Goal: Task Accomplishment & Management: Use online tool/utility

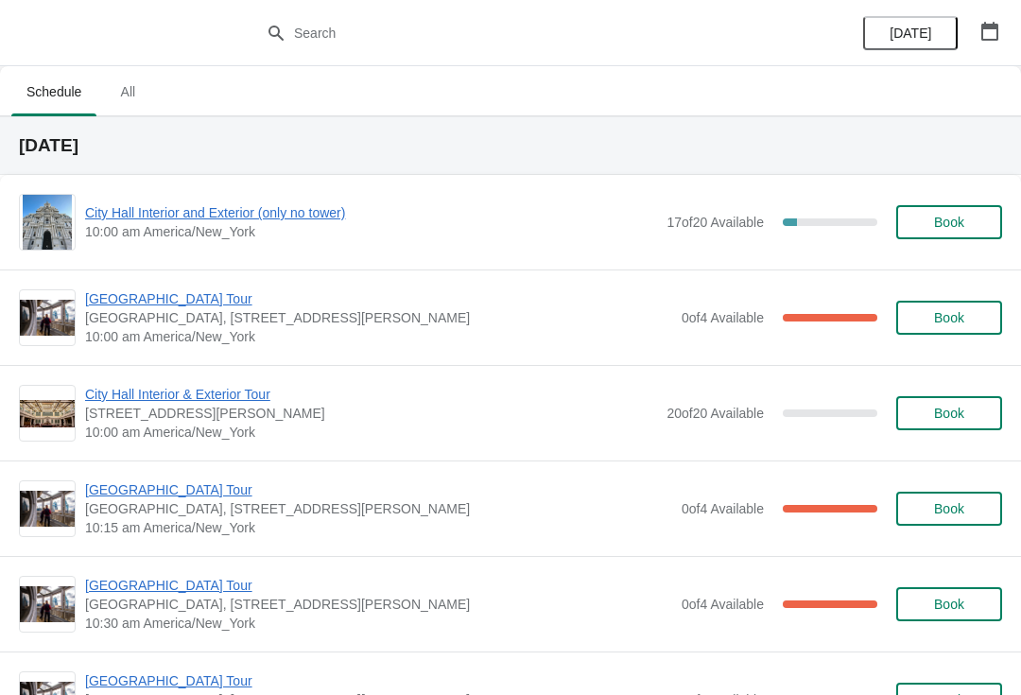
click at [136, 303] on span "[GEOGRAPHIC_DATA] Tour" at bounding box center [378, 298] width 587 height 19
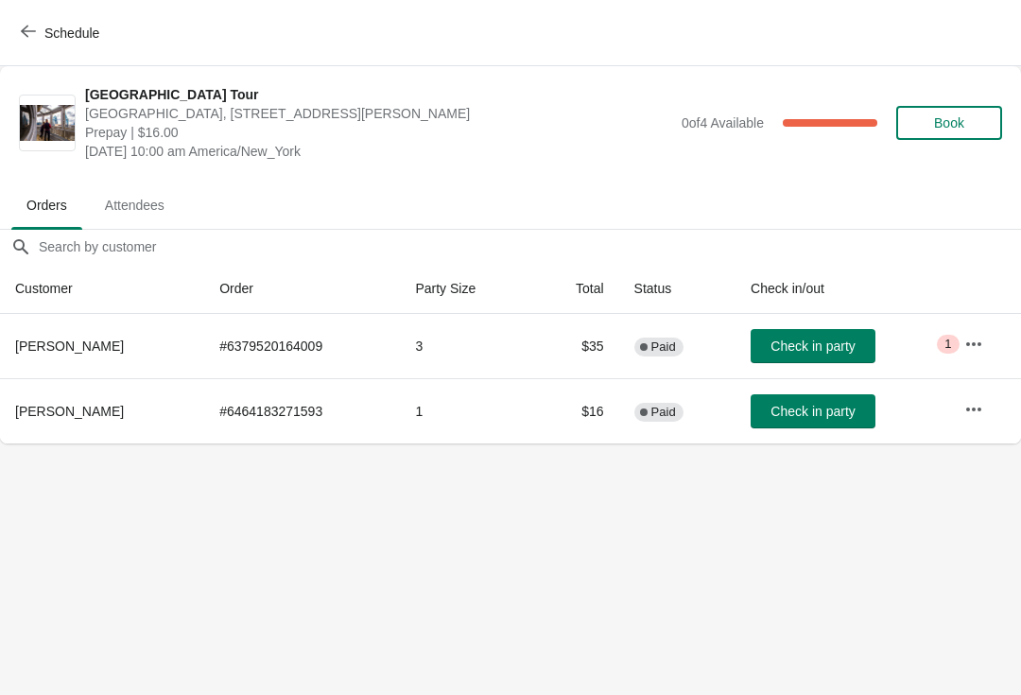
click at [31, 39] on span "button" at bounding box center [28, 33] width 15 height 18
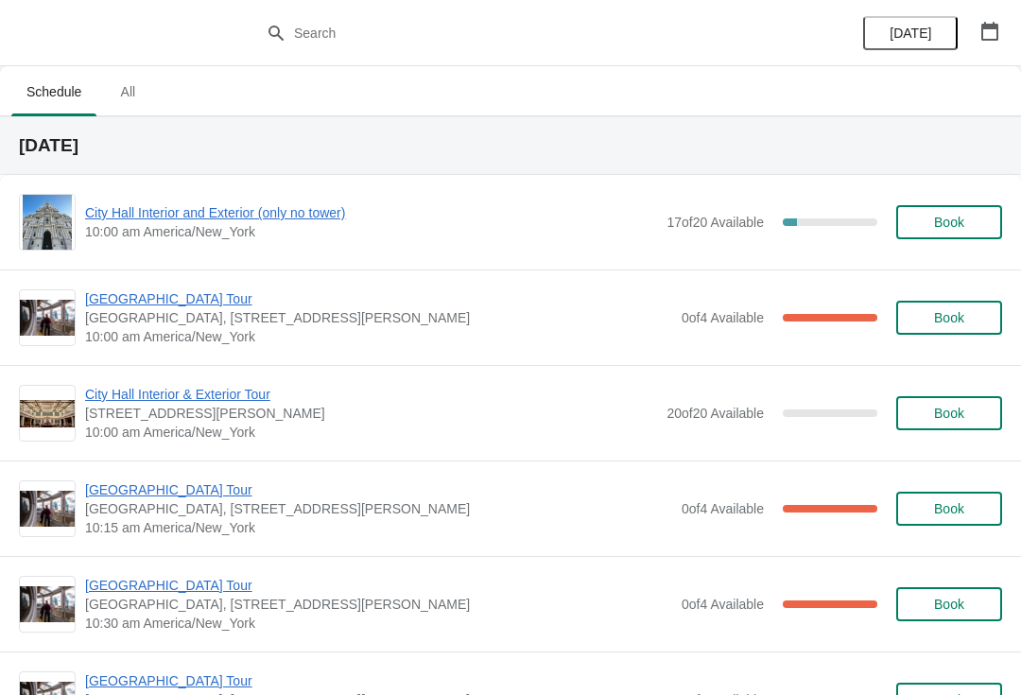
click at [117, 491] on span "[GEOGRAPHIC_DATA] Tour" at bounding box center [378, 489] width 587 height 19
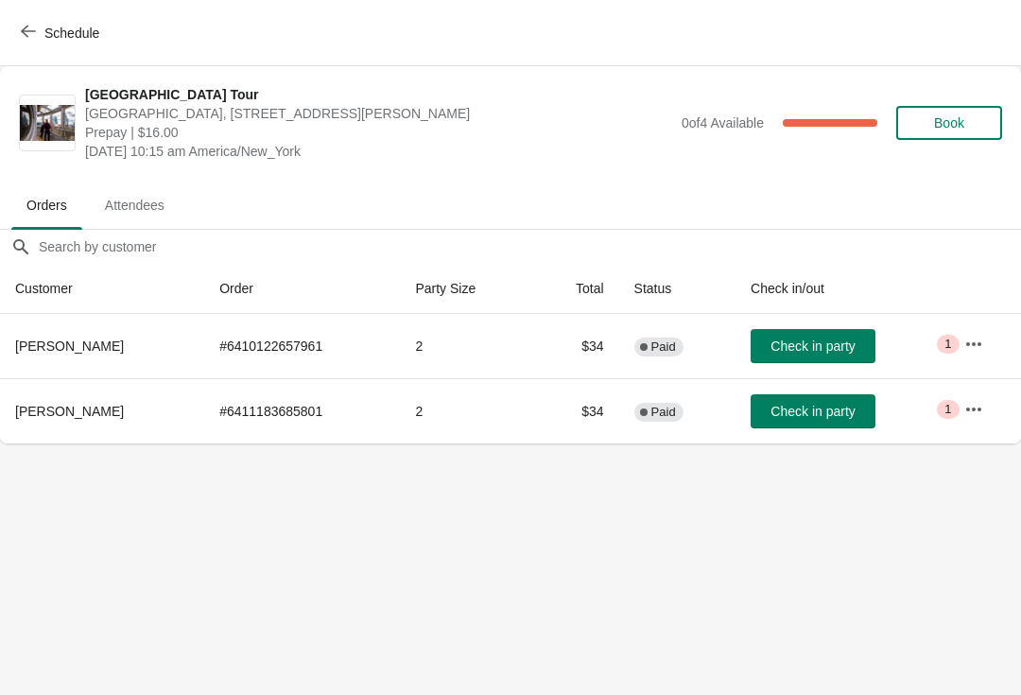
click at [56, 29] on span "Schedule" at bounding box center [71, 33] width 55 height 15
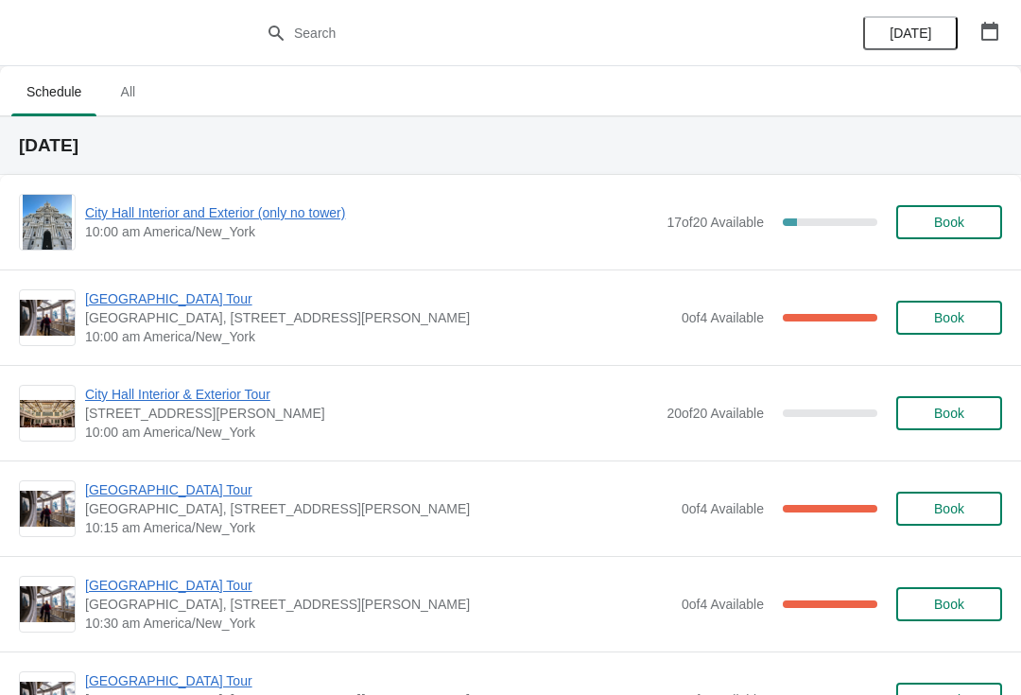
click at [143, 578] on span "[GEOGRAPHIC_DATA] Tour" at bounding box center [378, 585] width 587 height 19
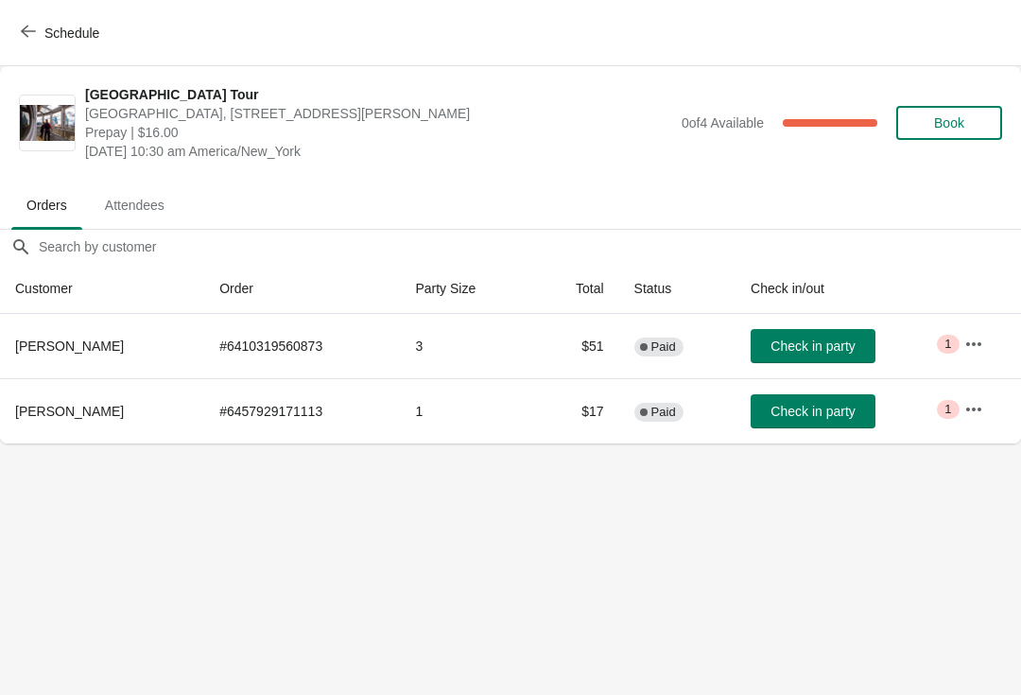
click at [38, 42] on button "Schedule" at bounding box center [61, 33] width 105 height 34
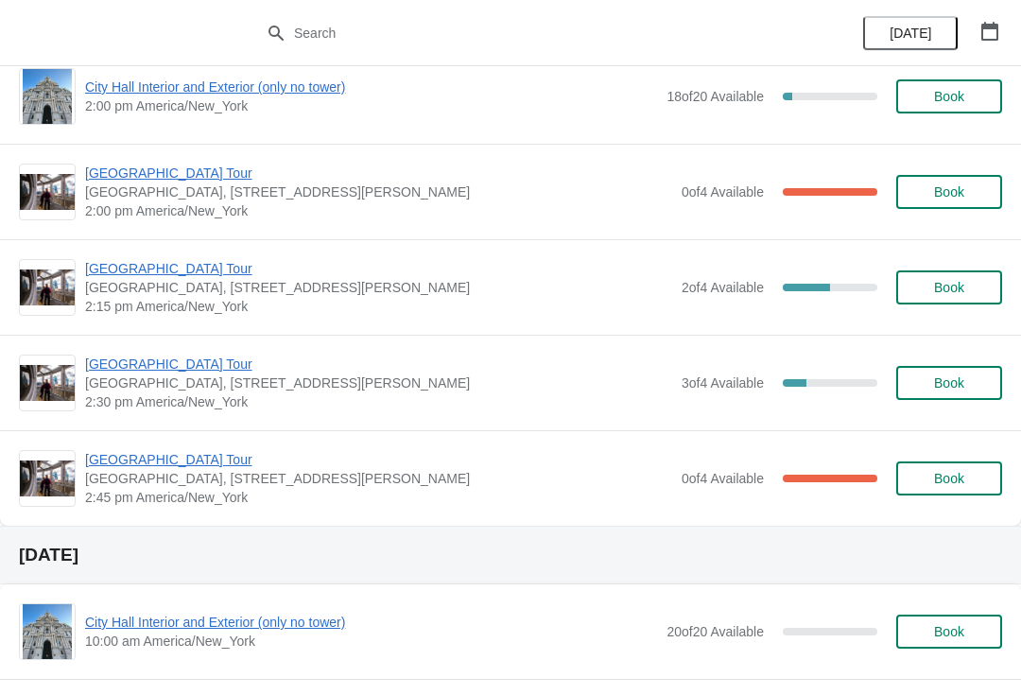
scroll to position [1525, 0]
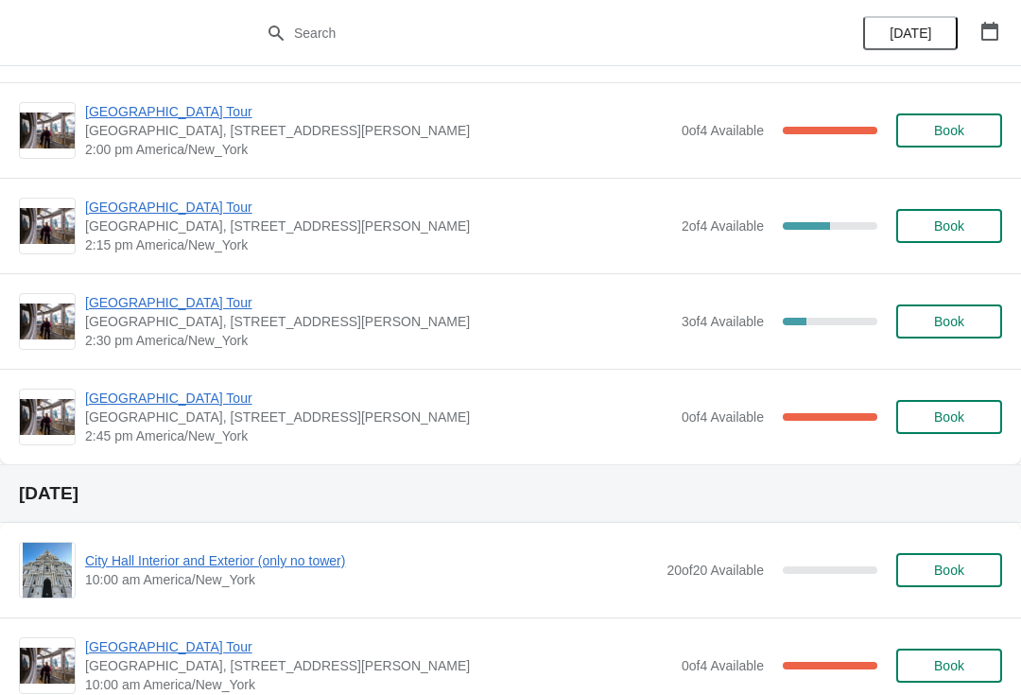
click at [114, 308] on span "[GEOGRAPHIC_DATA] Tour" at bounding box center [378, 302] width 587 height 19
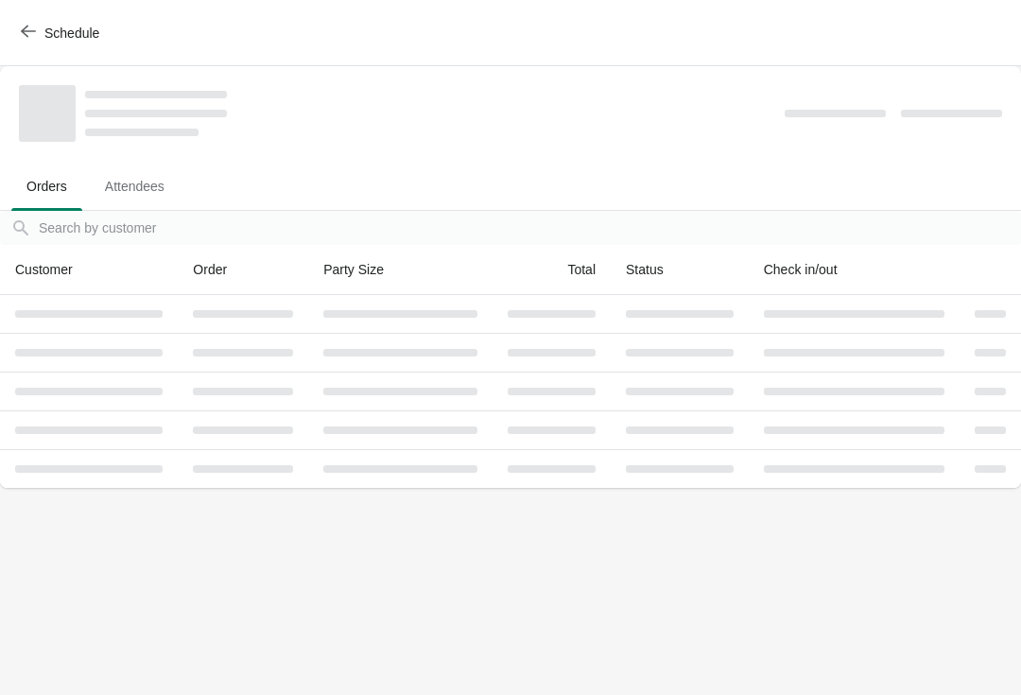
scroll to position [0, 0]
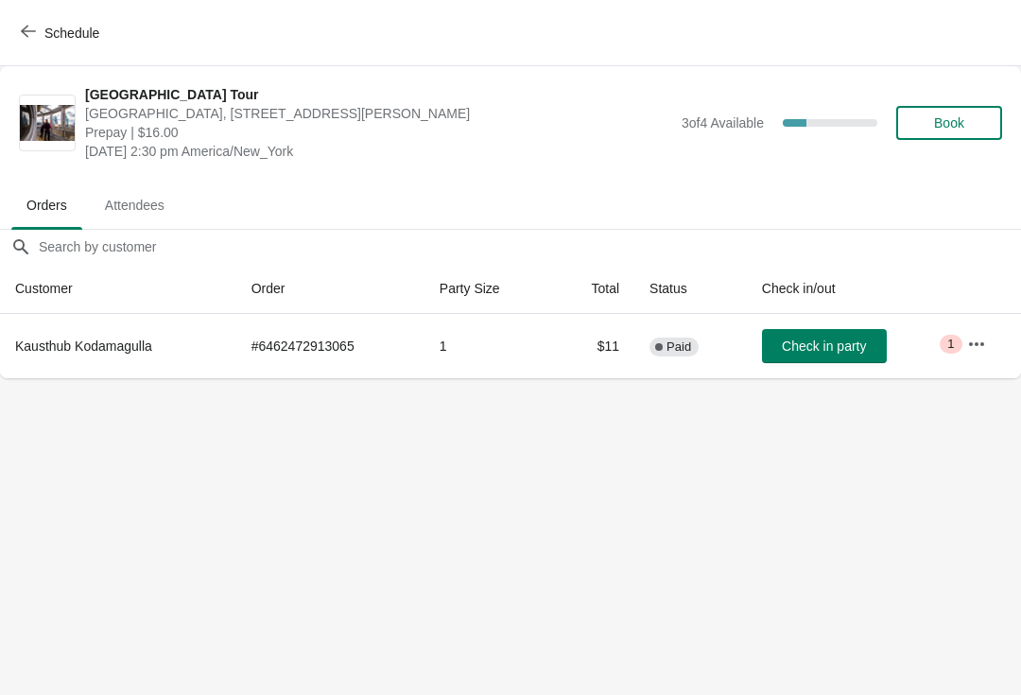
click at [54, 41] on span "Schedule" at bounding box center [71, 33] width 55 height 15
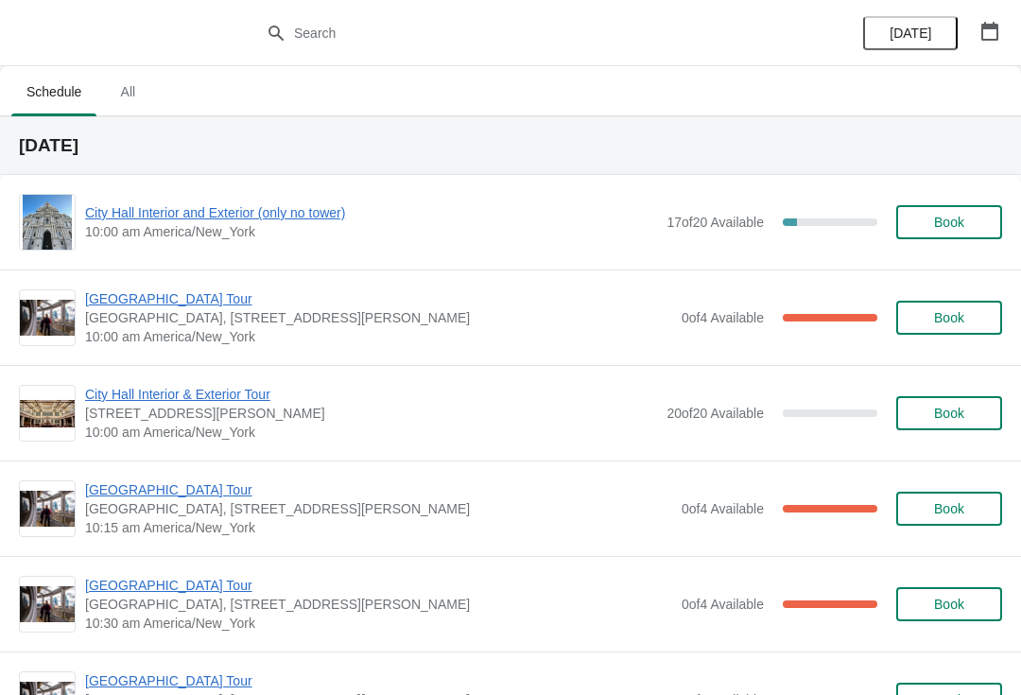
click at [183, 295] on span "[GEOGRAPHIC_DATA] Tour" at bounding box center [378, 298] width 587 height 19
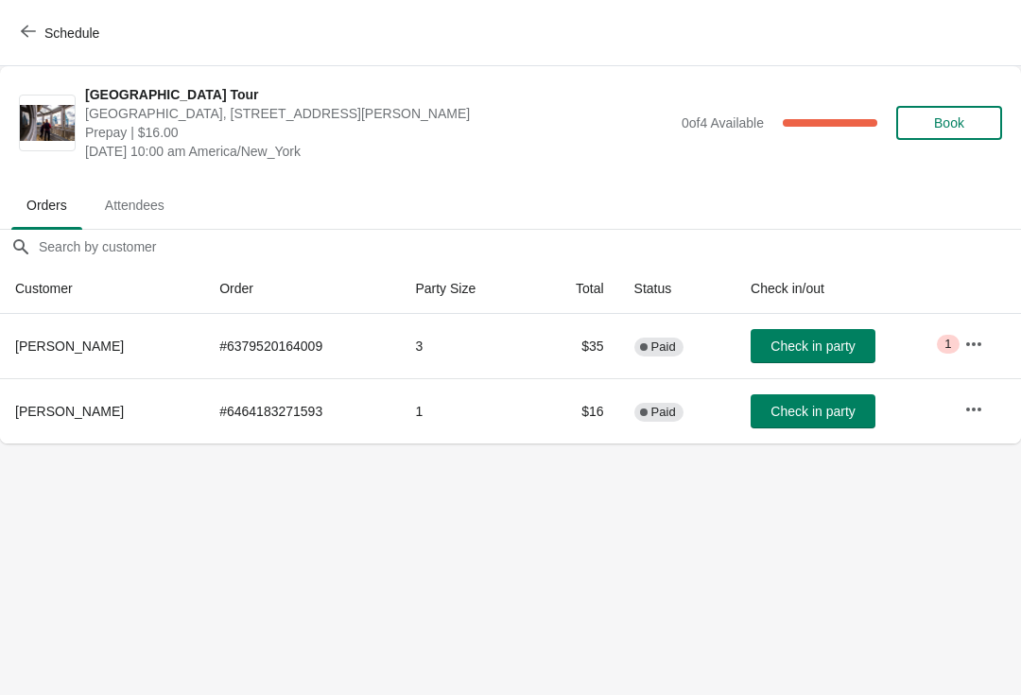
click at [815, 340] on span "Check in party" at bounding box center [813, 346] width 84 height 15
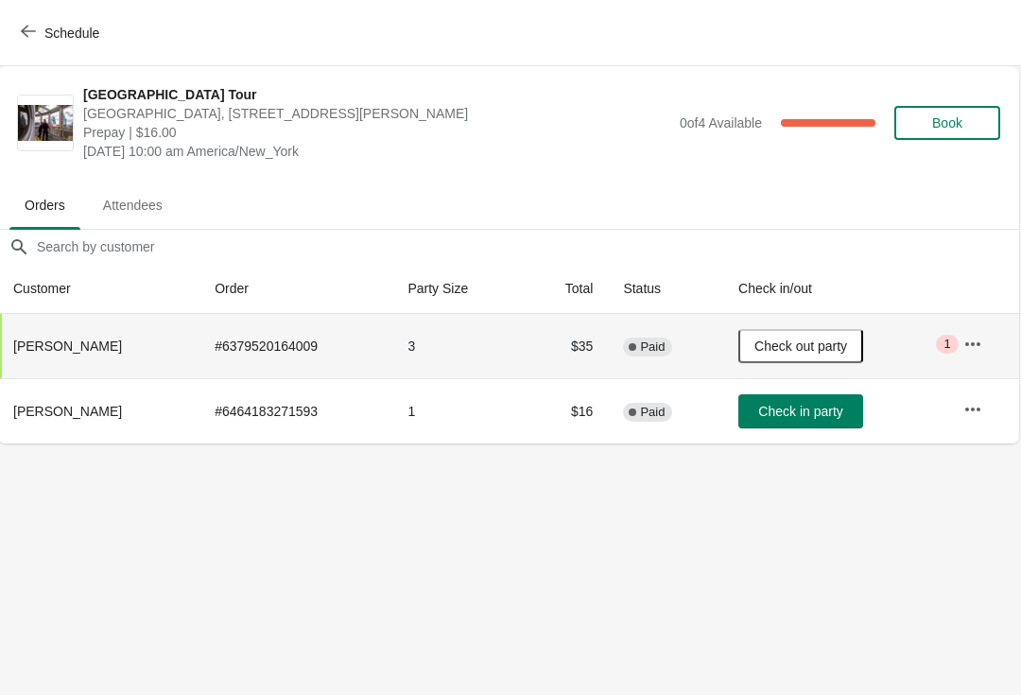
scroll to position [0, 1]
click at [806, 416] on span "Check in party" at bounding box center [801, 411] width 84 height 15
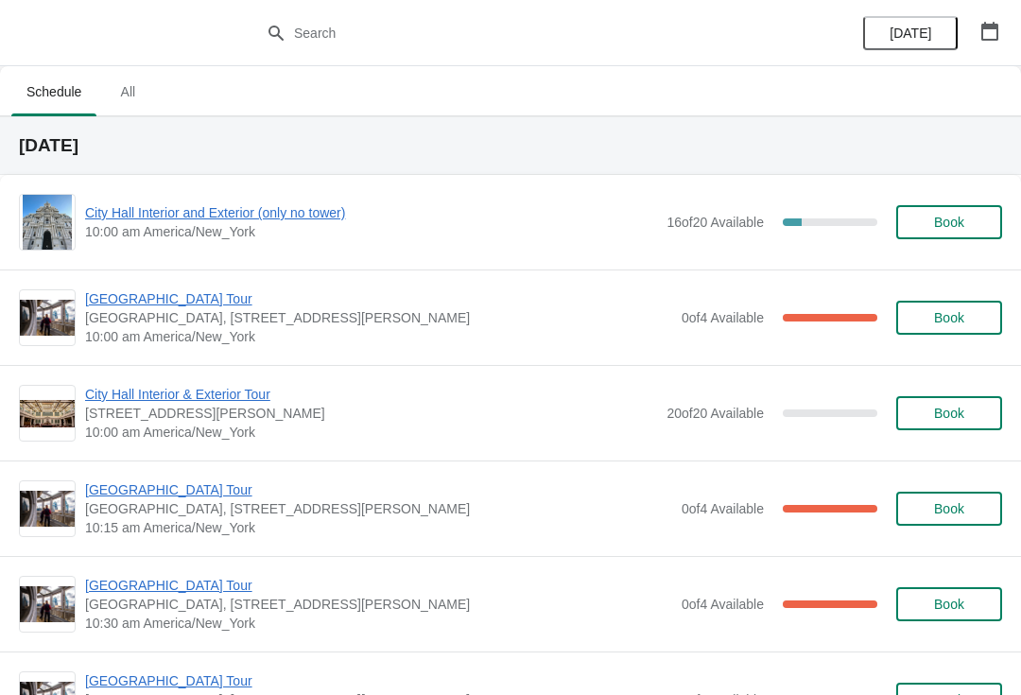
click at [79, 352] on div "City Hall Tower Tour City Hall Visitor Center, 1400 John F Kennedy Boulevard Su…" at bounding box center [510, 318] width 1021 height 96
click at [155, 456] on div "City Hall Interior & Exterior Tour 1400 John F Kennedy Boulevard, Suite 121, Ph…" at bounding box center [510, 413] width 1021 height 96
click at [121, 205] on span "City Hall Interior and Exterior (only no tower)" at bounding box center [371, 212] width 572 height 19
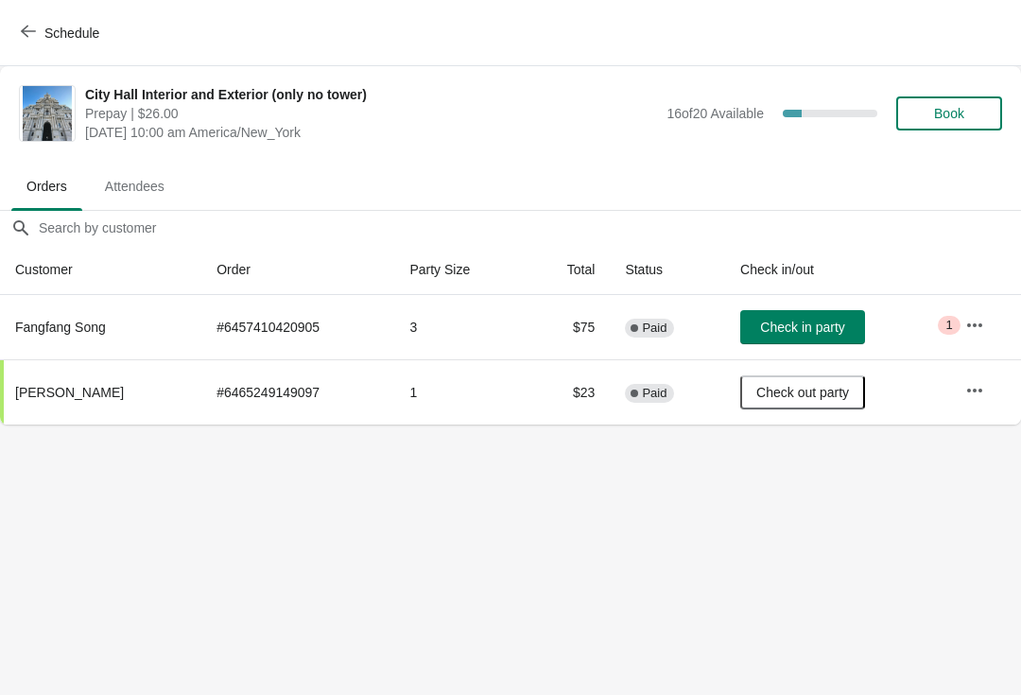
click at [52, 474] on body "Schedule City Hall Interior and Exterior (only no tower) Prepay | $26.00 Tuesda…" at bounding box center [510, 347] width 1021 height 695
click at [12, 32] on button "Schedule" at bounding box center [61, 33] width 105 height 34
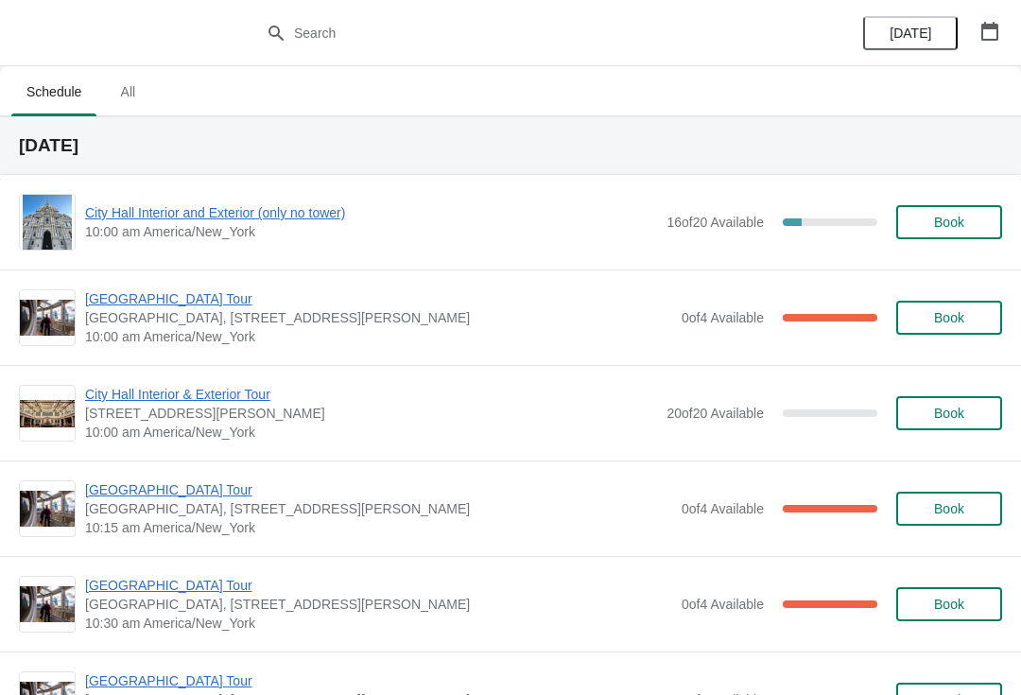
click at [256, 200] on div "City Hall Interior and Exterior (only no tower) 10:00 am America/New_York 16 of…" at bounding box center [511, 222] width 984 height 57
click at [57, 218] on img at bounding box center [48, 222] width 50 height 55
click at [302, 211] on span "City Hall Interior and Exterior (only no tower)" at bounding box center [371, 212] width 572 height 19
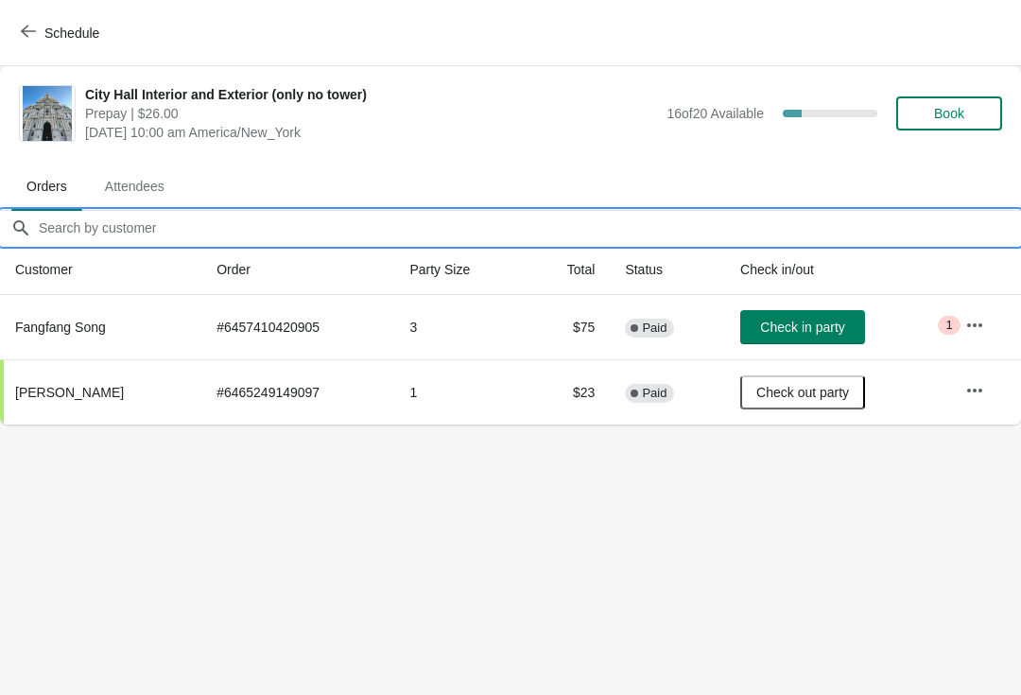
click at [334, 217] on input "Orders filter search" at bounding box center [530, 228] width 984 height 34
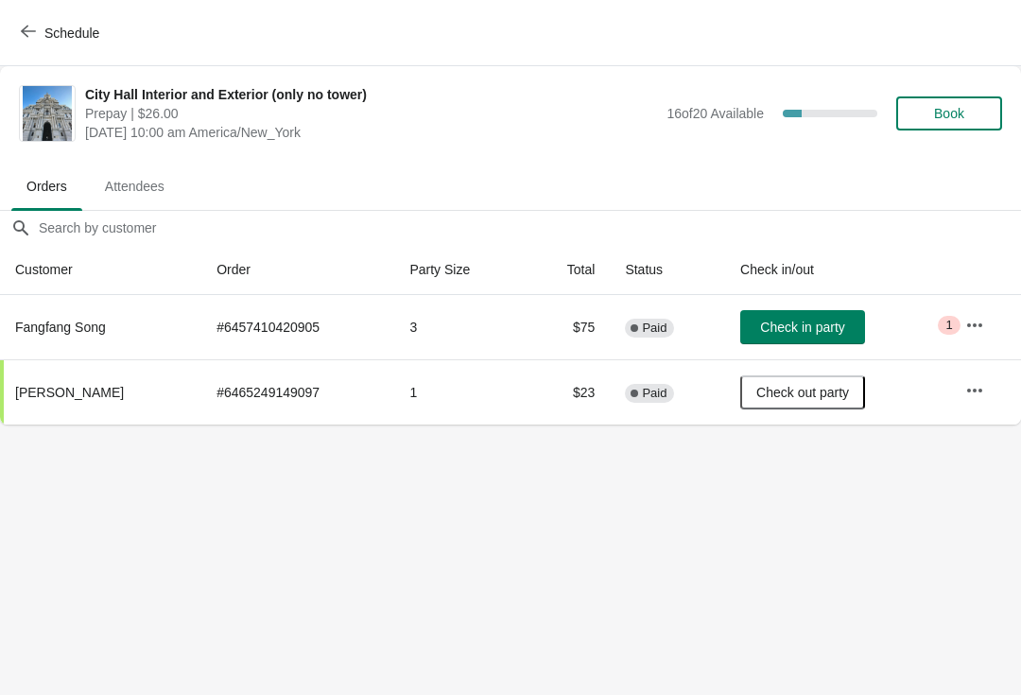
click at [42, 30] on span "Schedule" at bounding box center [62, 33] width 75 height 18
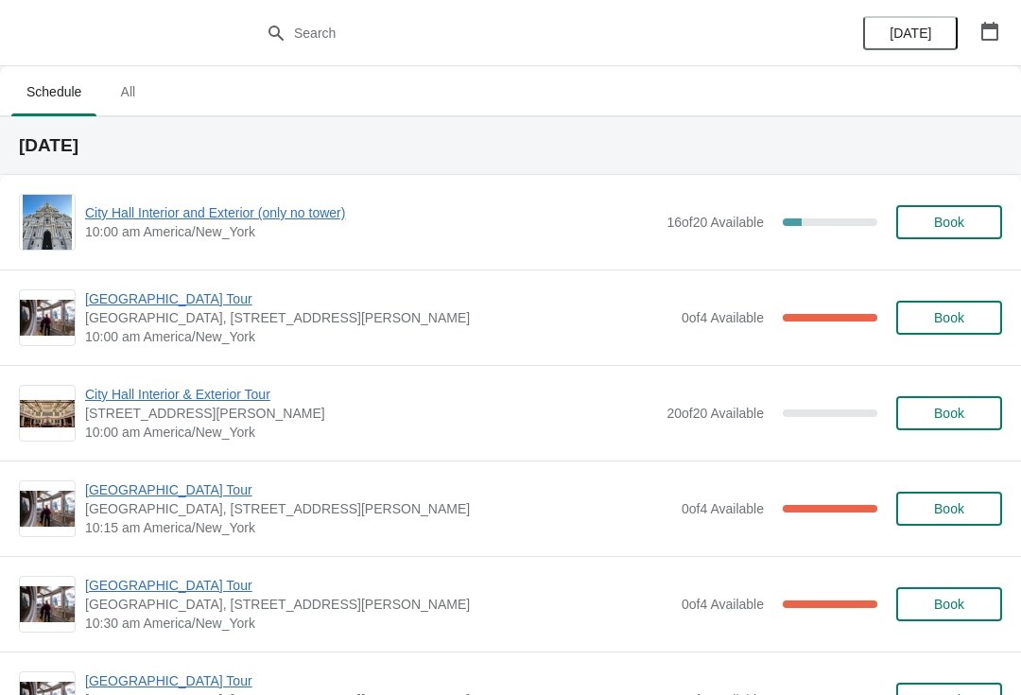
click at [95, 484] on span "[GEOGRAPHIC_DATA] Tour" at bounding box center [378, 489] width 587 height 19
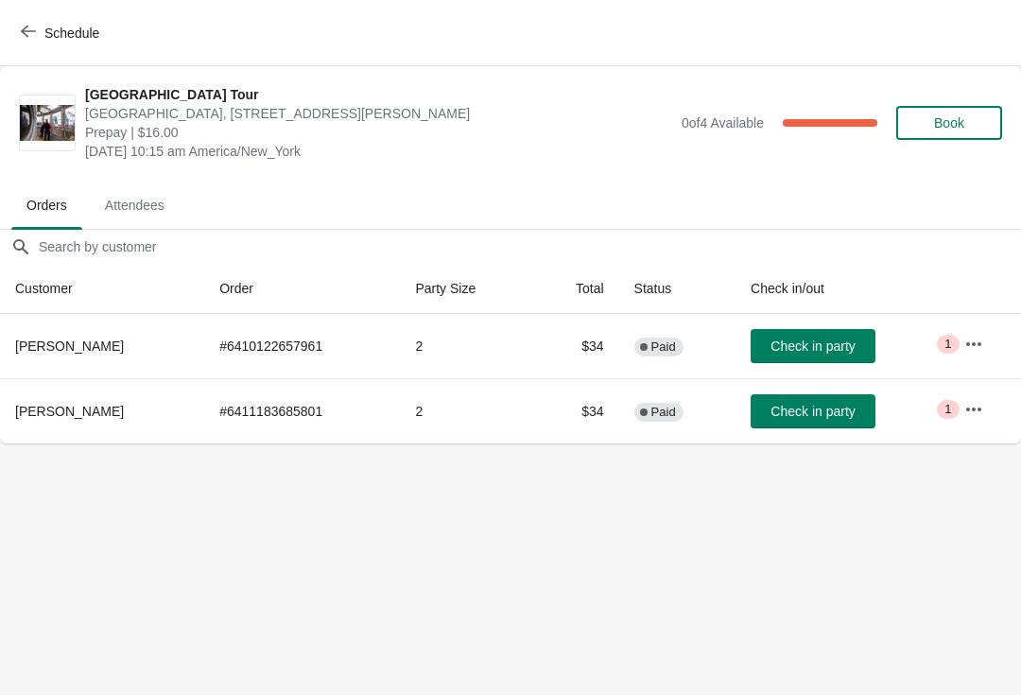
click at [831, 344] on span "Check in party" at bounding box center [813, 346] width 84 height 15
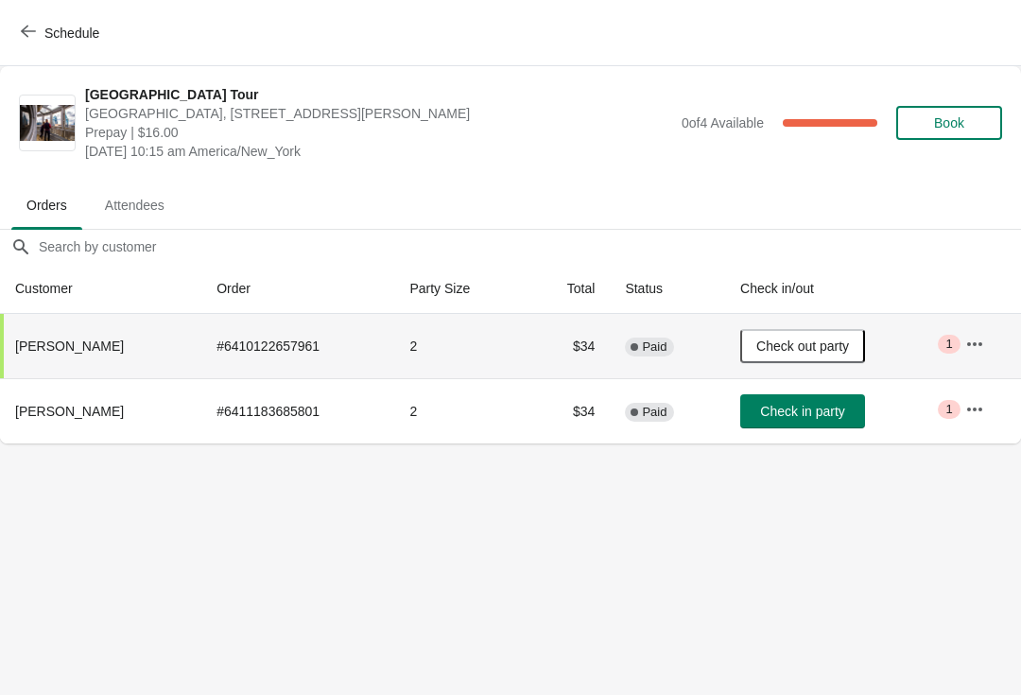
click at [65, 17] on button "Schedule" at bounding box center [61, 33] width 105 height 34
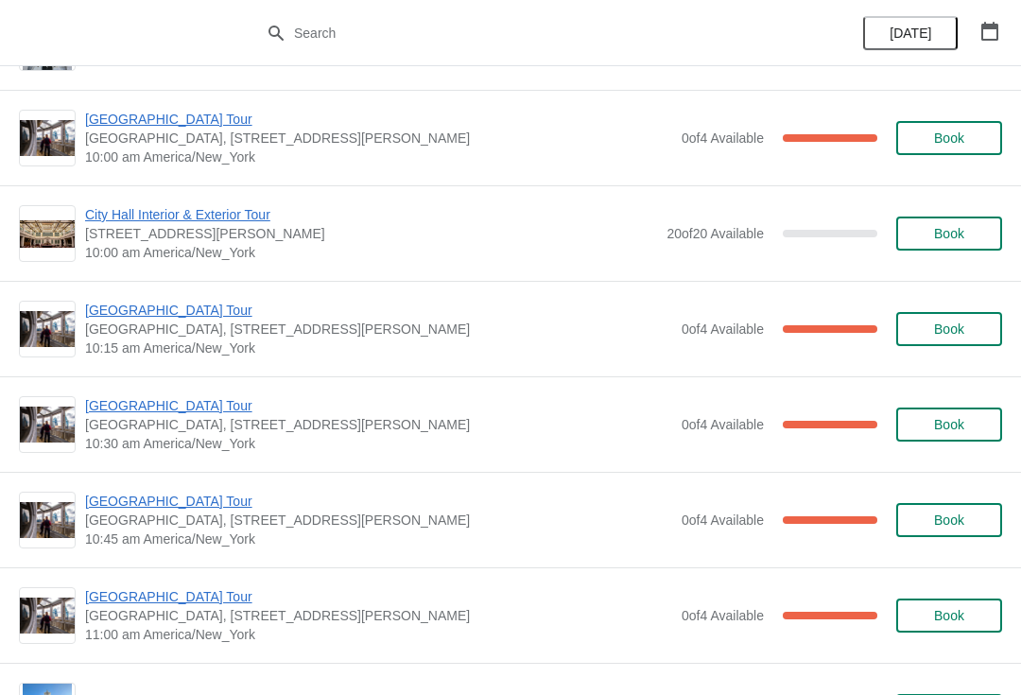
scroll to position [181, 0]
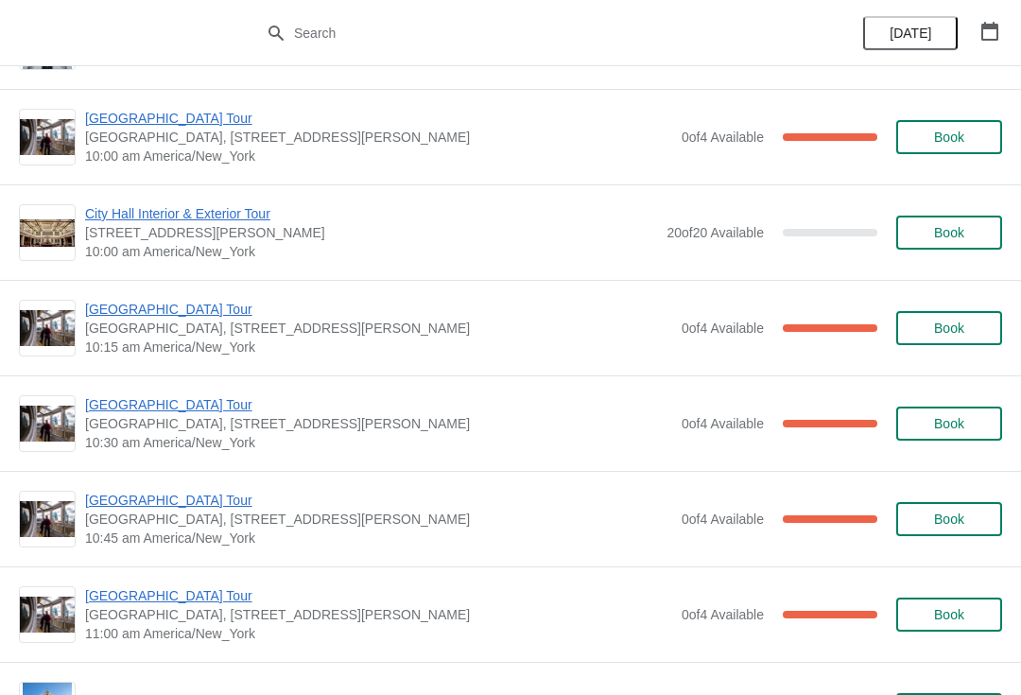
click at [130, 411] on span "[GEOGRAPHIC_DATA] Tour" at bounding box center [378, 404] width 587 height 19
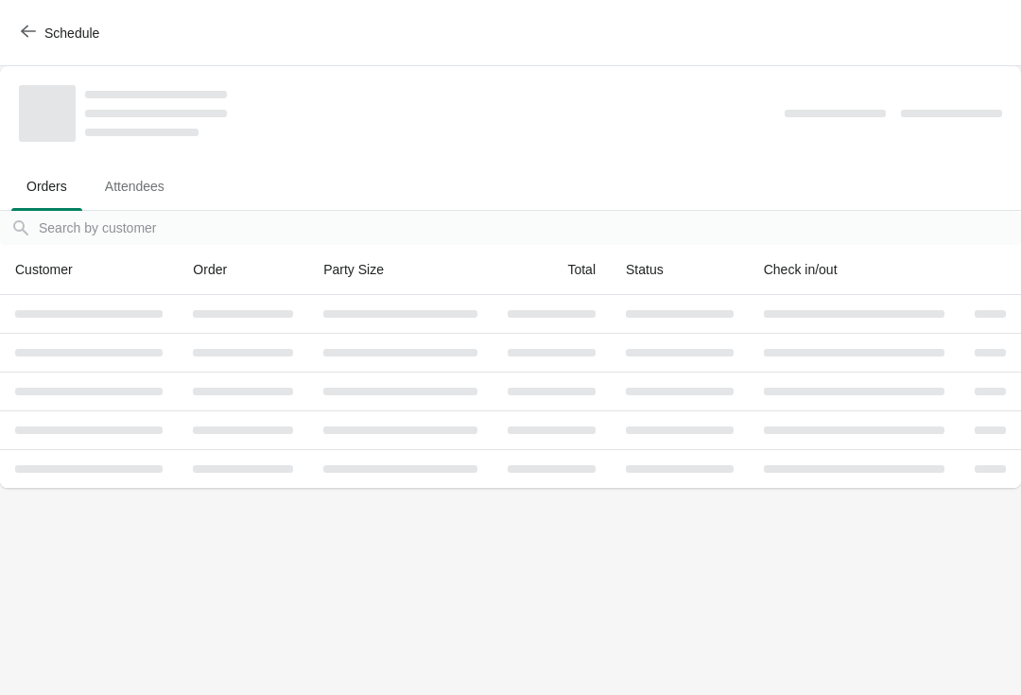
scroll to position [0, 0]
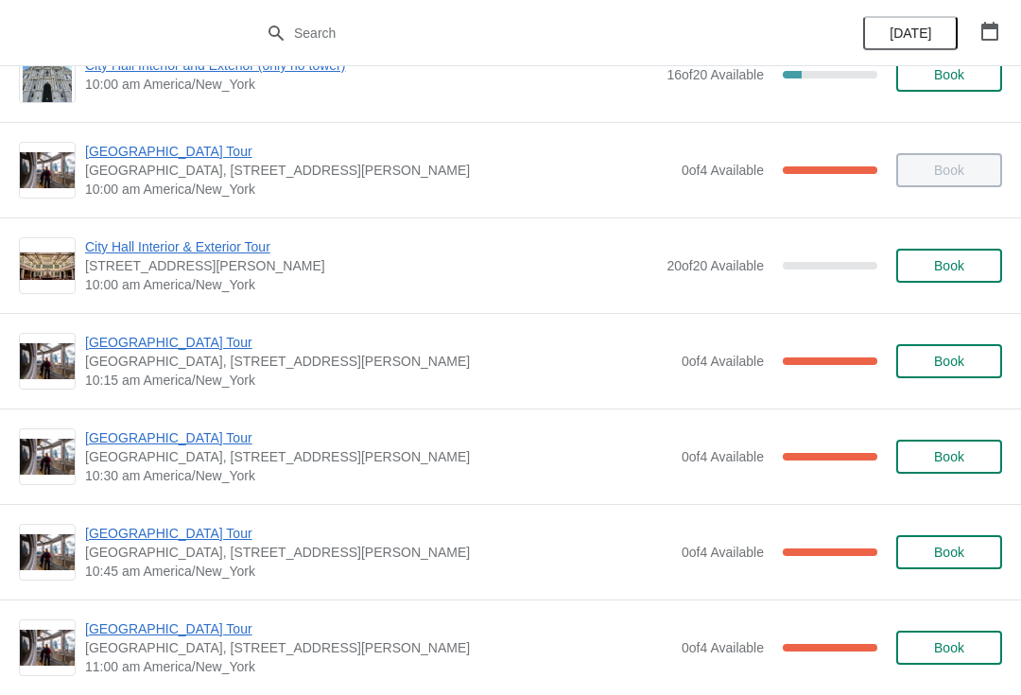
scroll to position [149, 0]
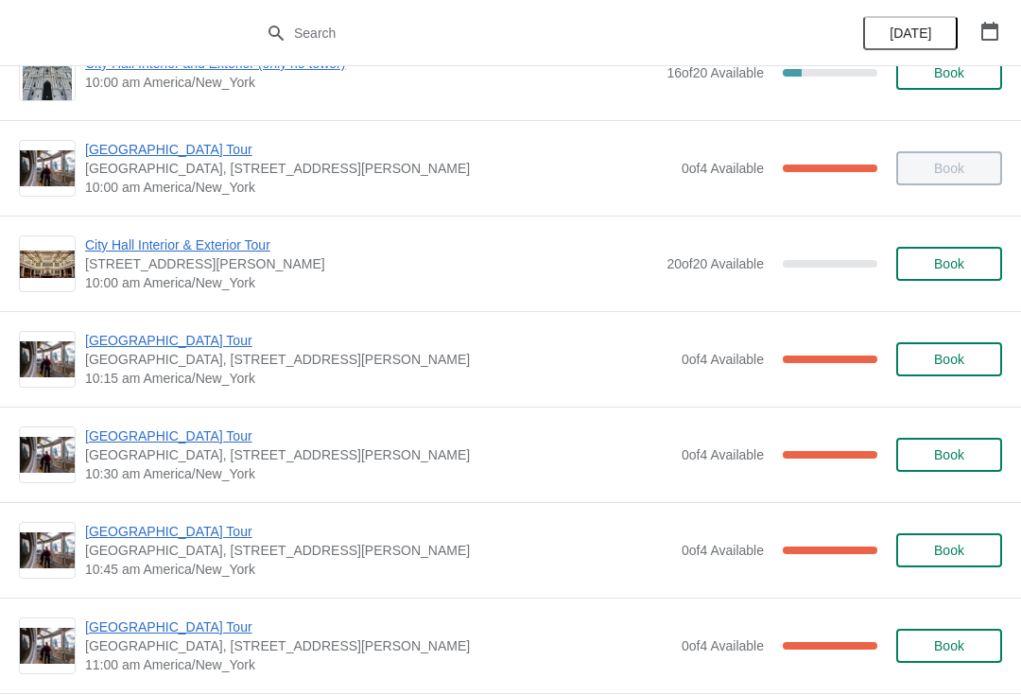
click at [135, 325] on div "City Hall Tower Tour City Hall Visitor Center, 1400 John F Kennedy Boulevard Su…" at bounding box center [510, 359] width 1021 height 96
click at [136, 445] on span "[GEOGRAPHIC_DATA] Tour" at bounding box center [378, 436] width 587 height 19
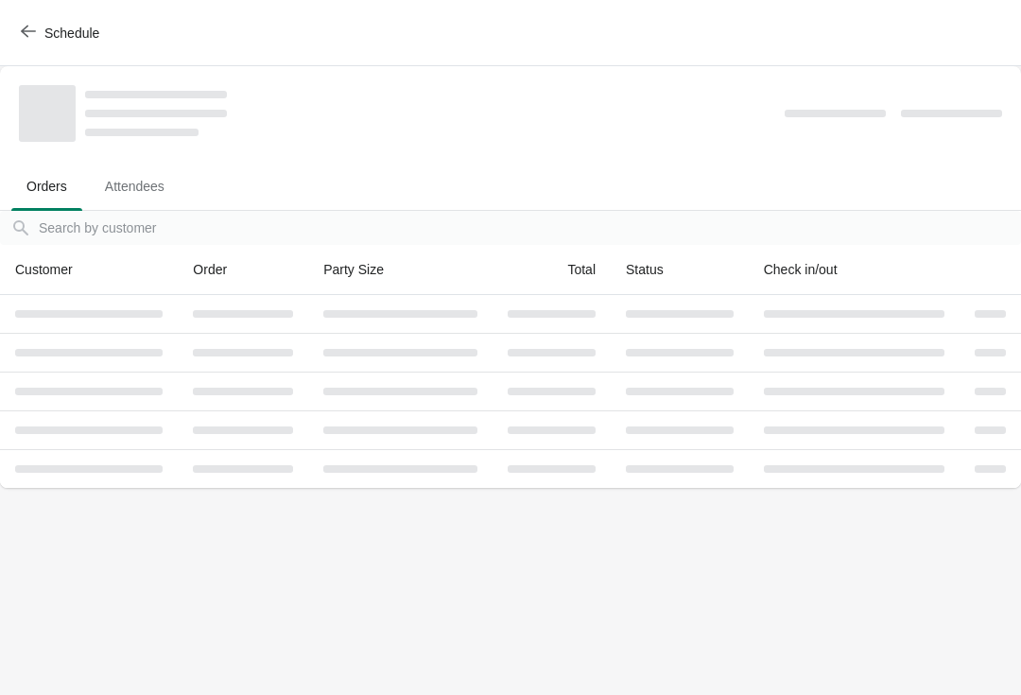
scroll to position [0, 0]
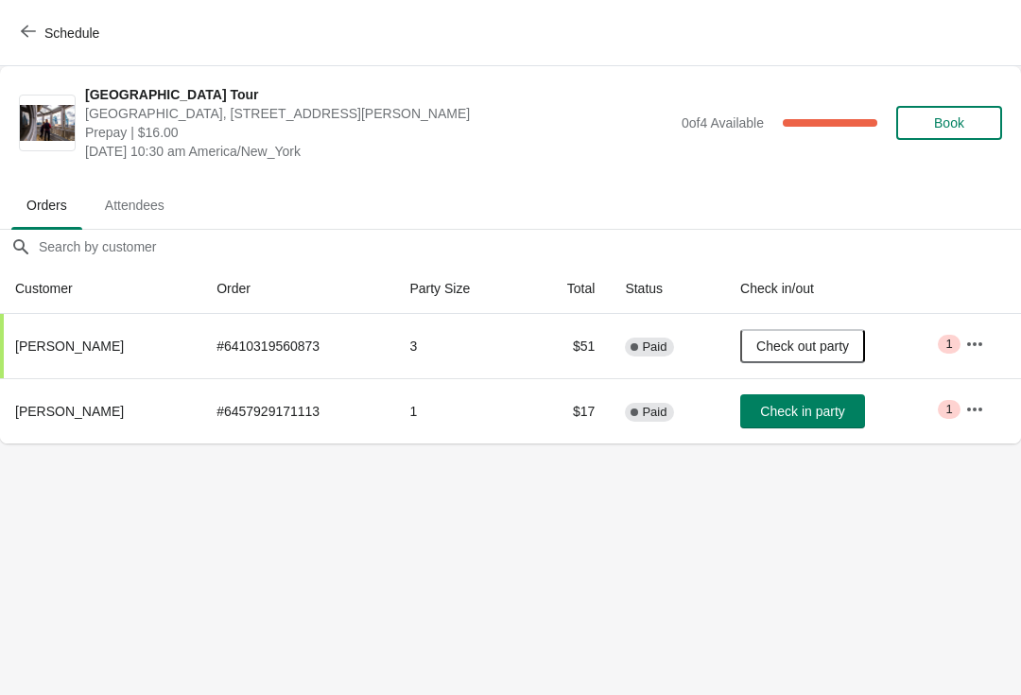
click at [29, 44] on button "Schedule" at bounding box center [61, 33] width 105 height 34
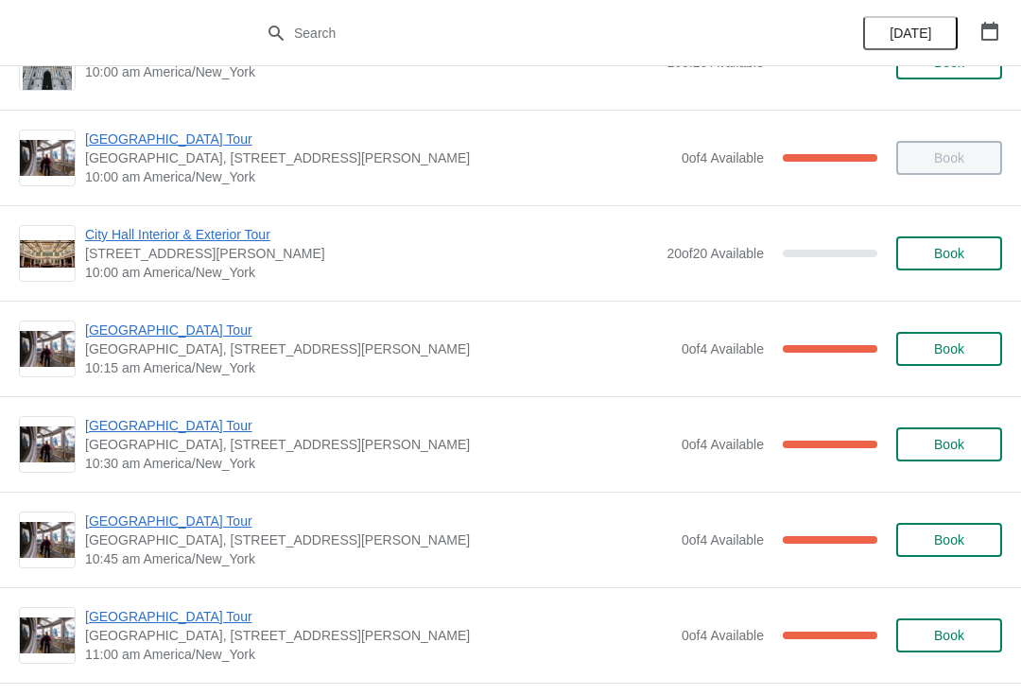
scroll to position [173, 0]
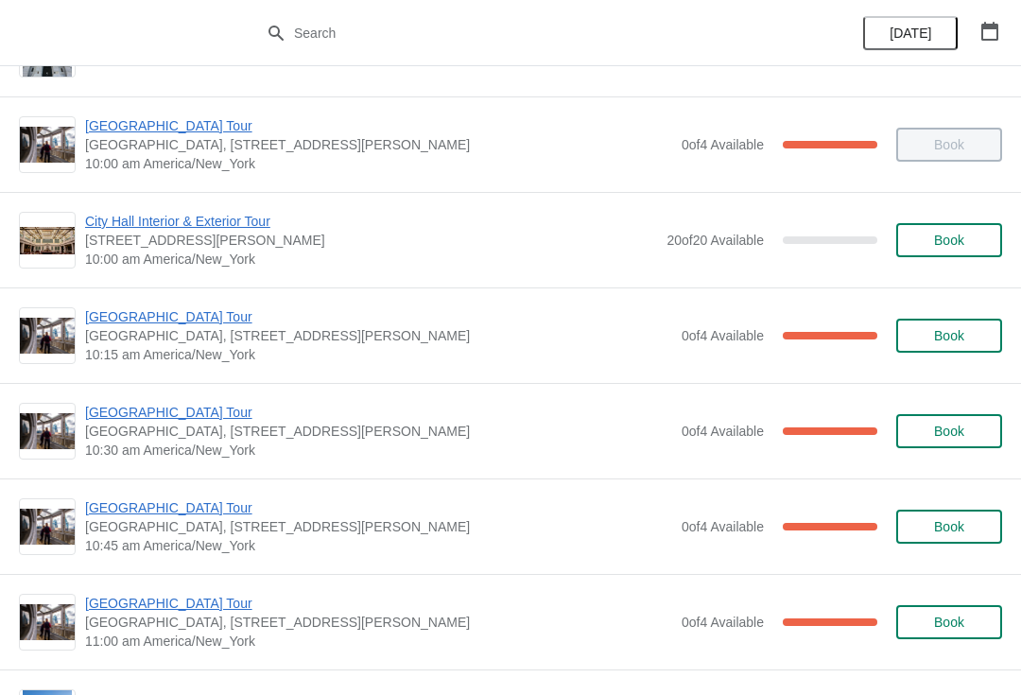
click at [132, 501] on span "[GEOGRAPHIC_DATA] Tour" at bounding box center [378, 507] width 587 height 19
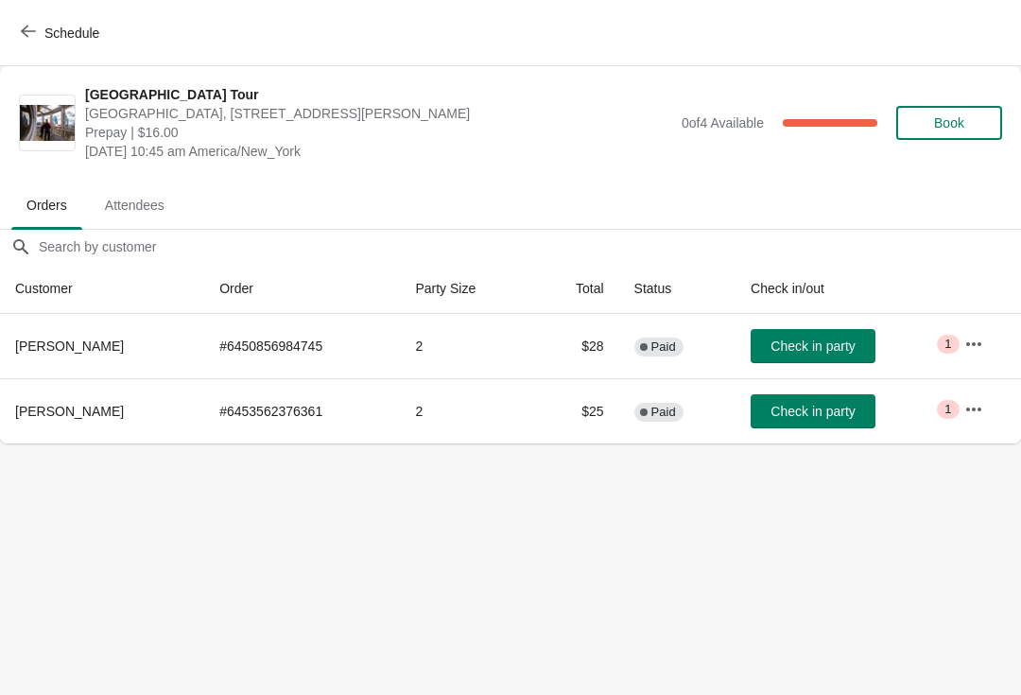
click at [44, 44] on button "Schedule" at bounding box center [61, 33] width 105 height 34
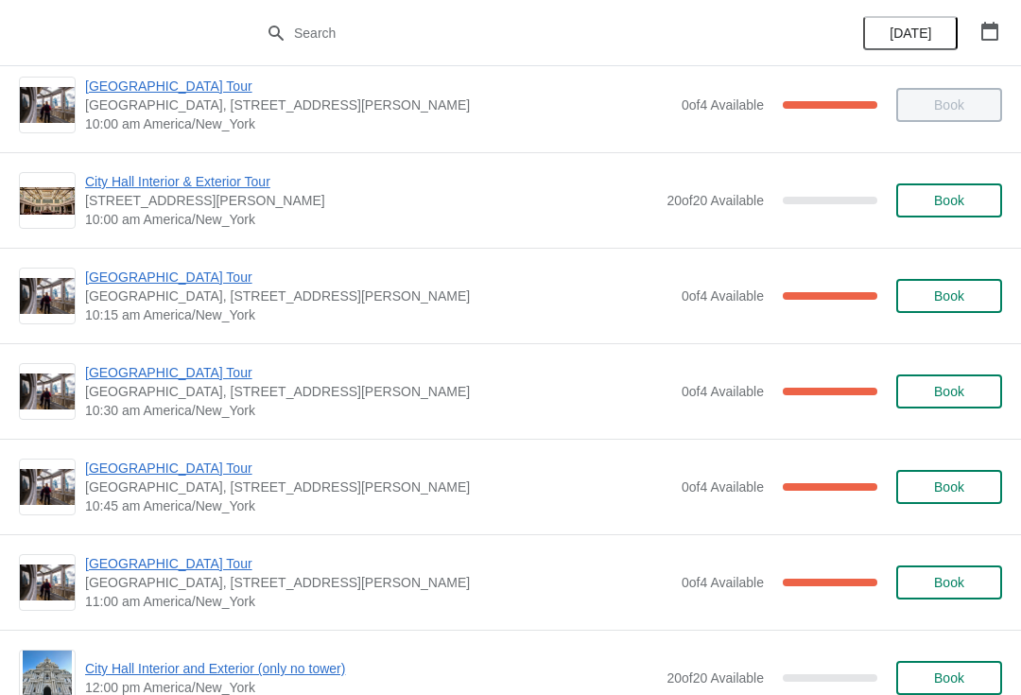
scroll to position [233, 0]
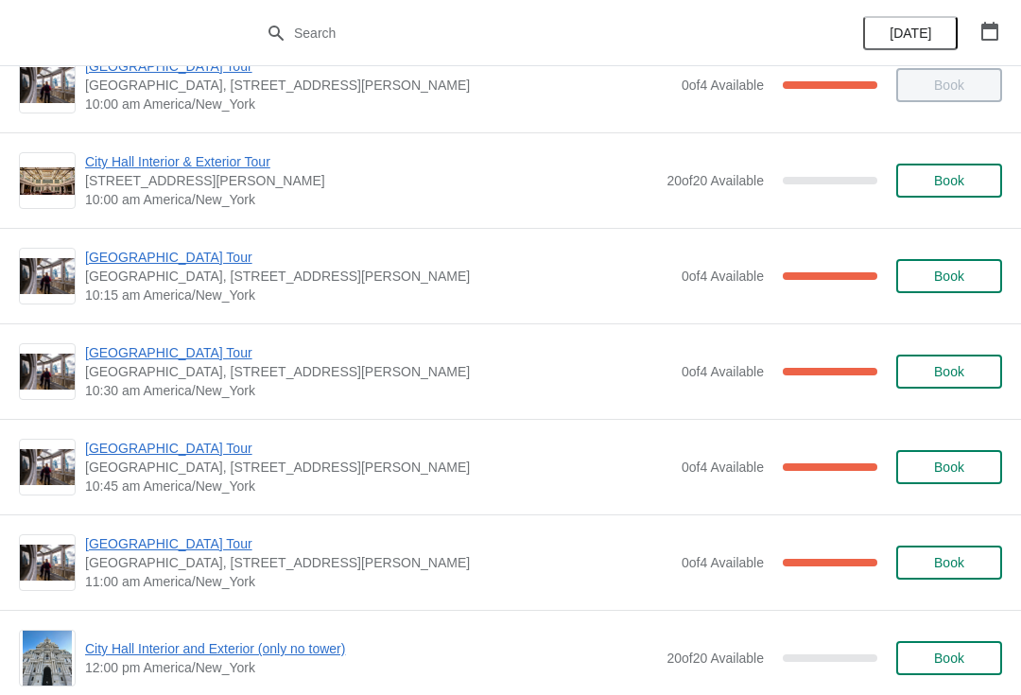
click at [140, 344] on span "[GEOGRAPHIC_DATA] Tour" at bounding box center [378, 352] width 587 height 19
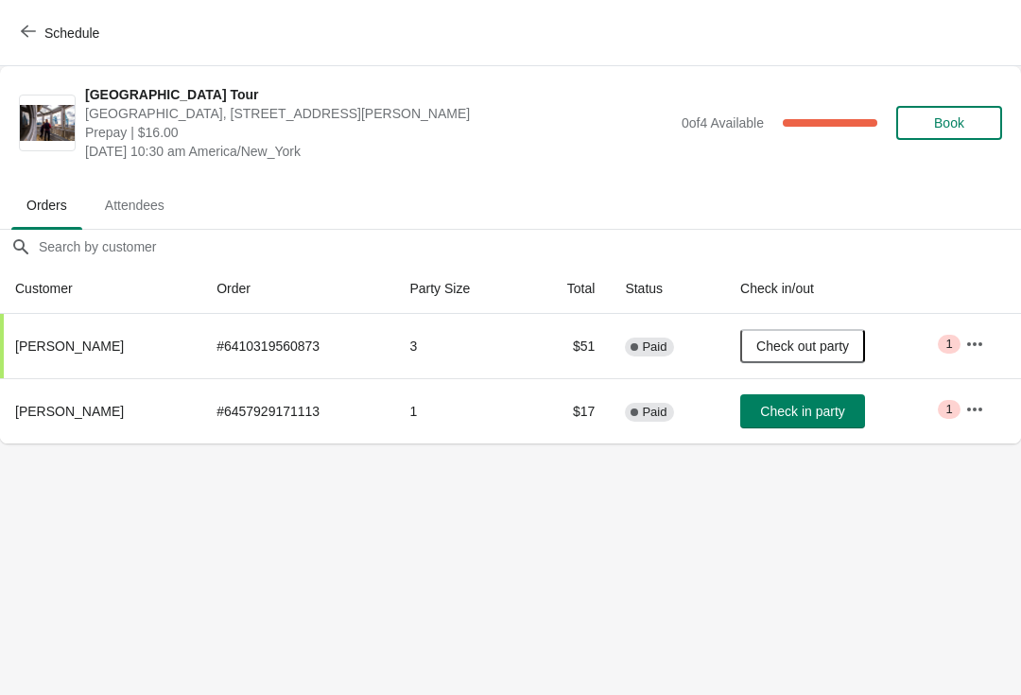
scroll to position [0, 0]
click at [811, 426] on button "Check in party" at bounding box center [803, 411] width 125 height 34
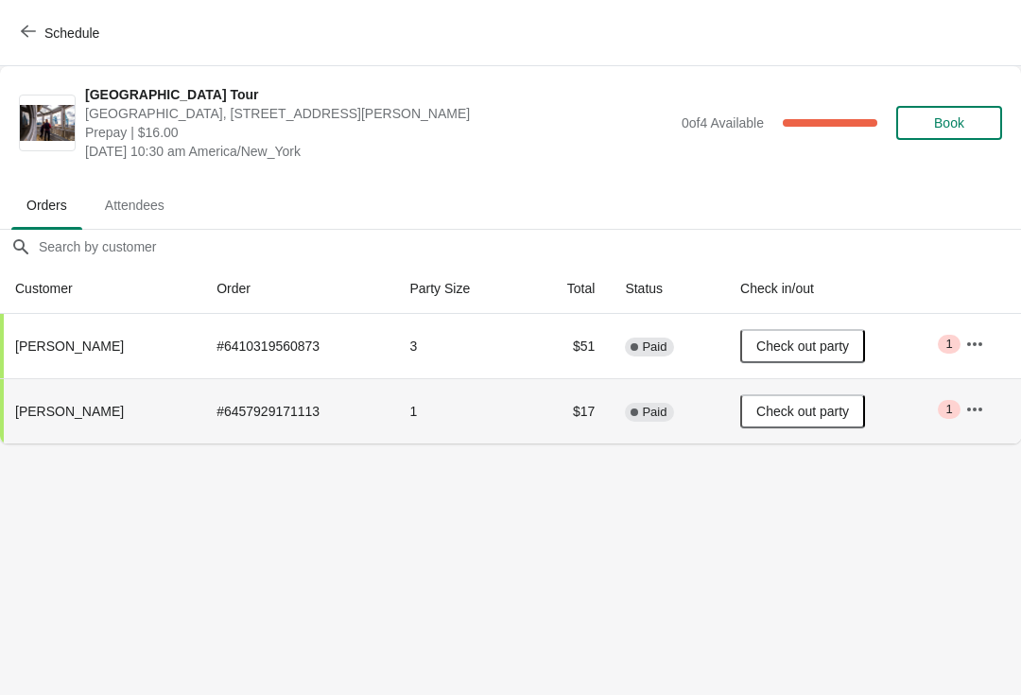
click at [12, 28] on button "Schedule" at bounding box center [61, 33] width 105 height 34
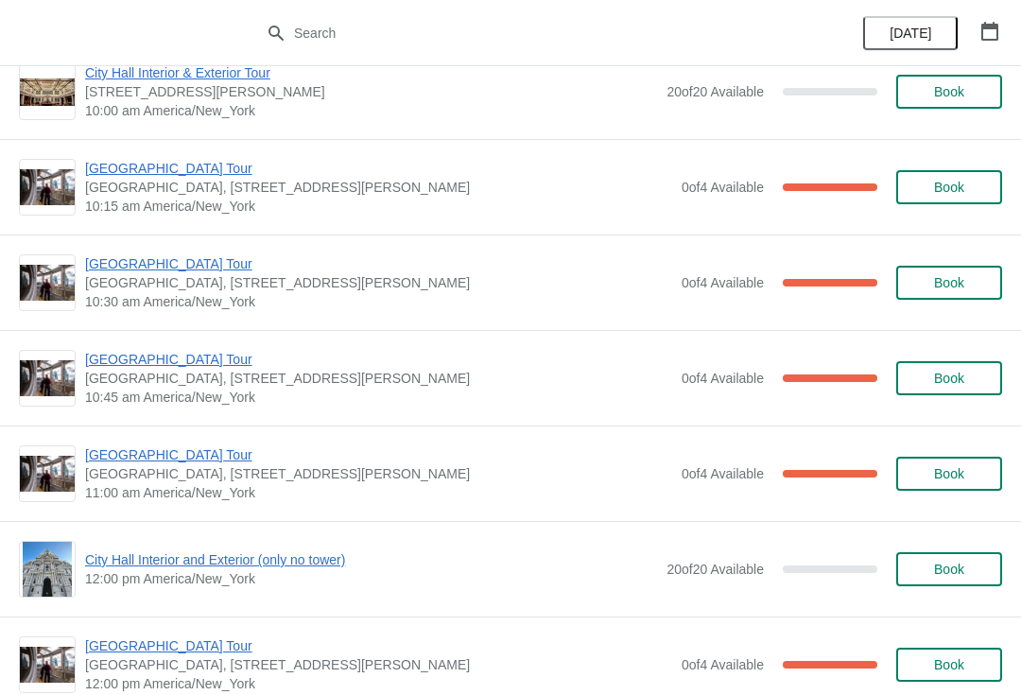
scroll to position [335, 0]
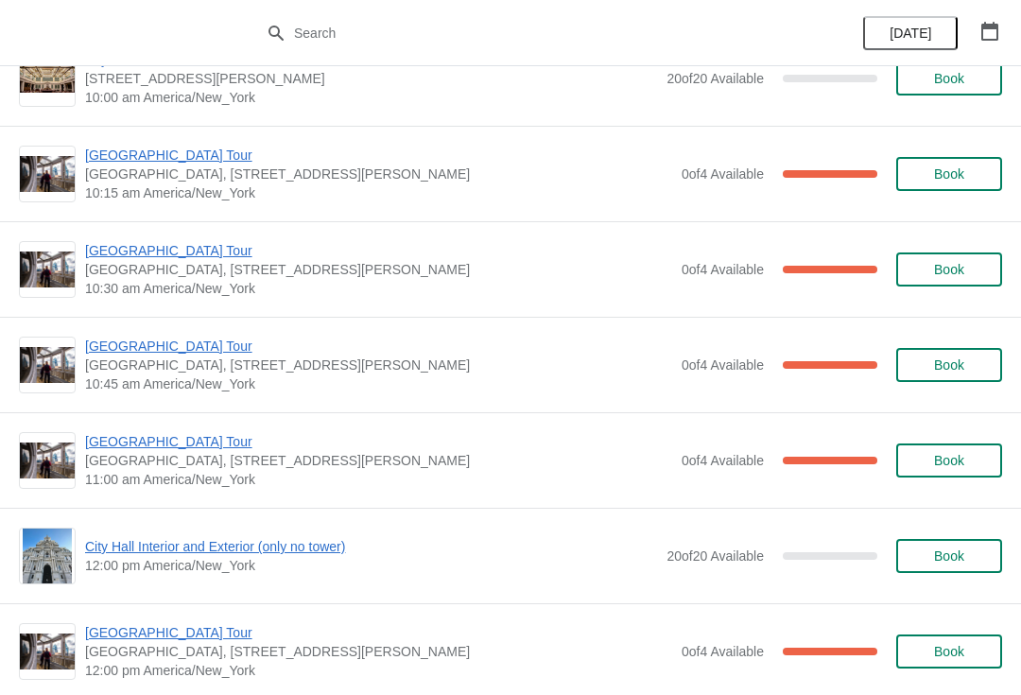
click at [153, 340] on span "[GEOGRAPHIC_DATA] Tour" at bounding box center [378, 346] width 587 height 19
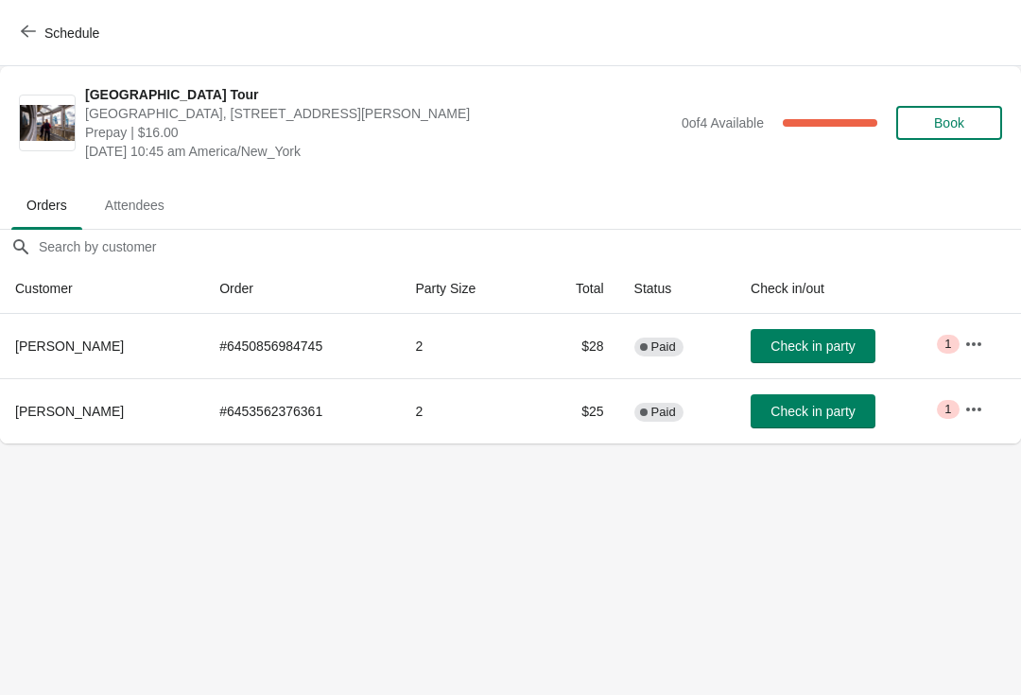
click at [770, 423] on button "Check in party" at bounding box center [813, 411] width 125 height 34
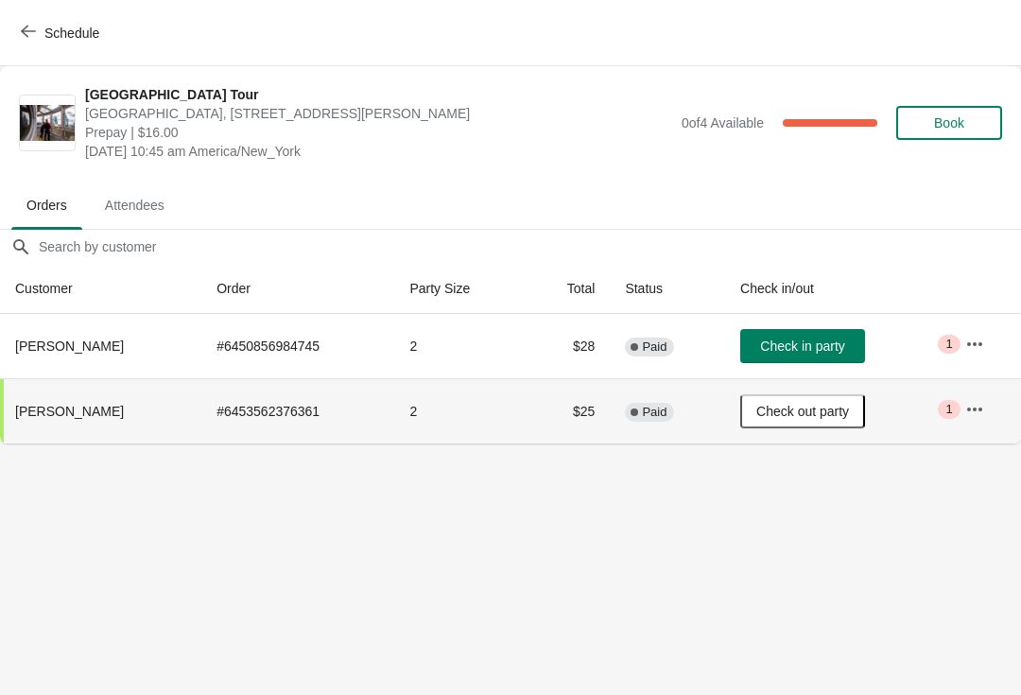
click at [790, 351] on span "Check in party" at bounding box center [802, 346] width 84 height 15
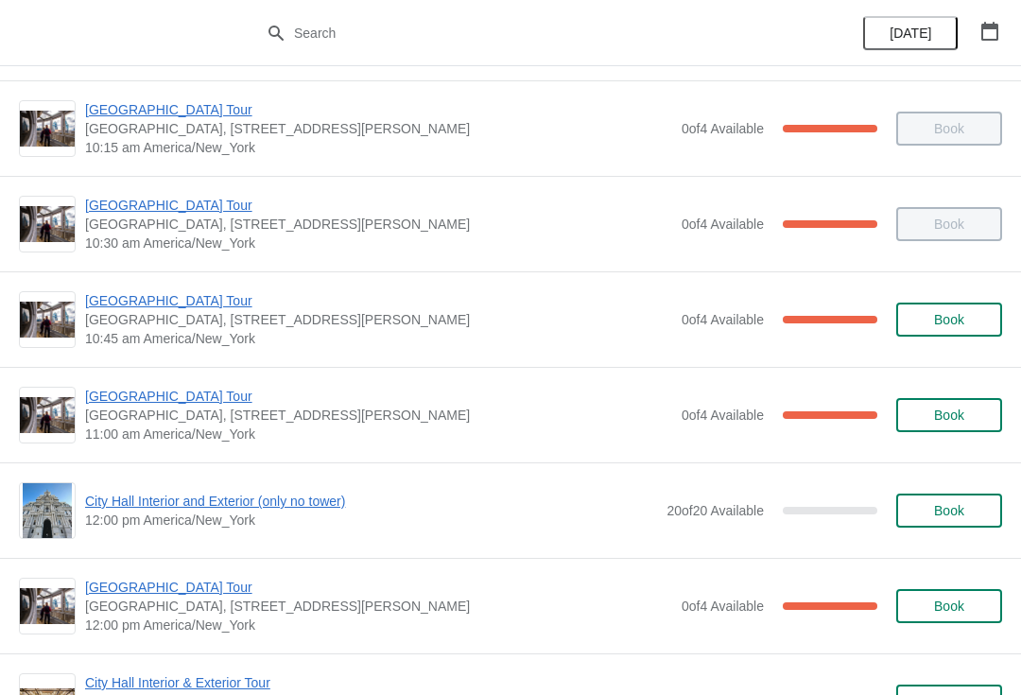
scroll to position [377, 0]
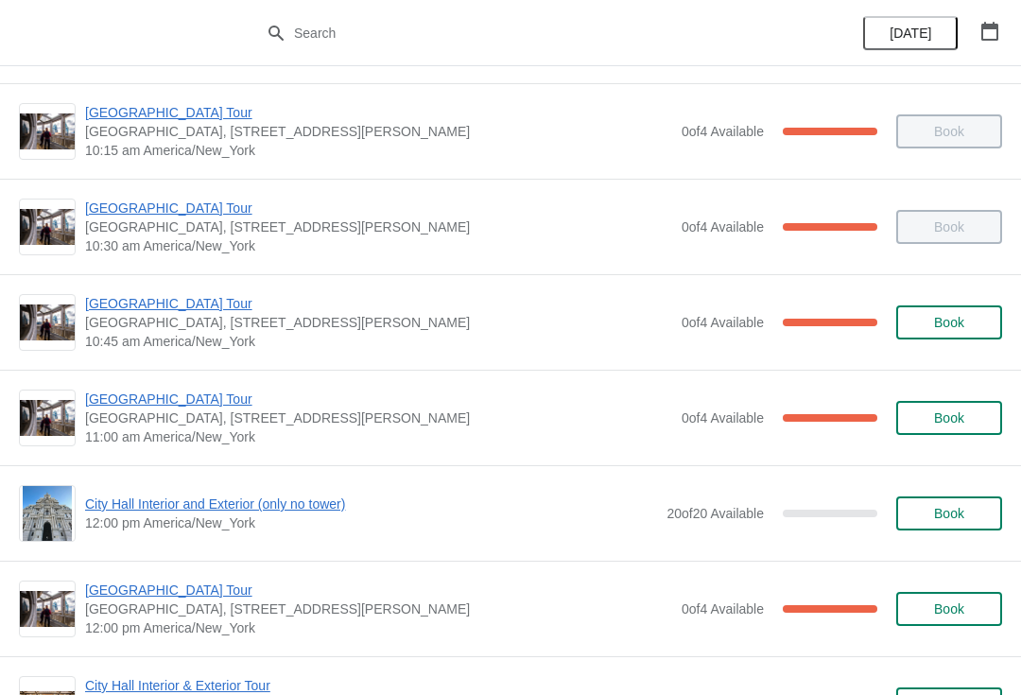
click at [188, 393] on span "[GEOGRAPHIC_DATA] Tour" at bounding box center [378, 399] width 587 height 19
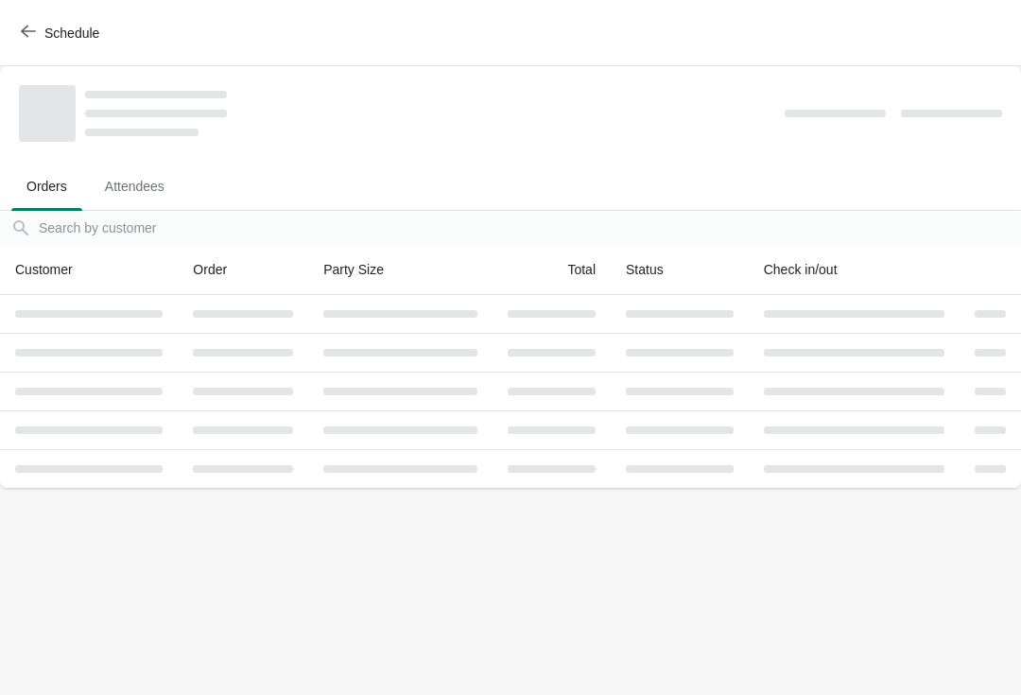
scroll to position [0, 0]
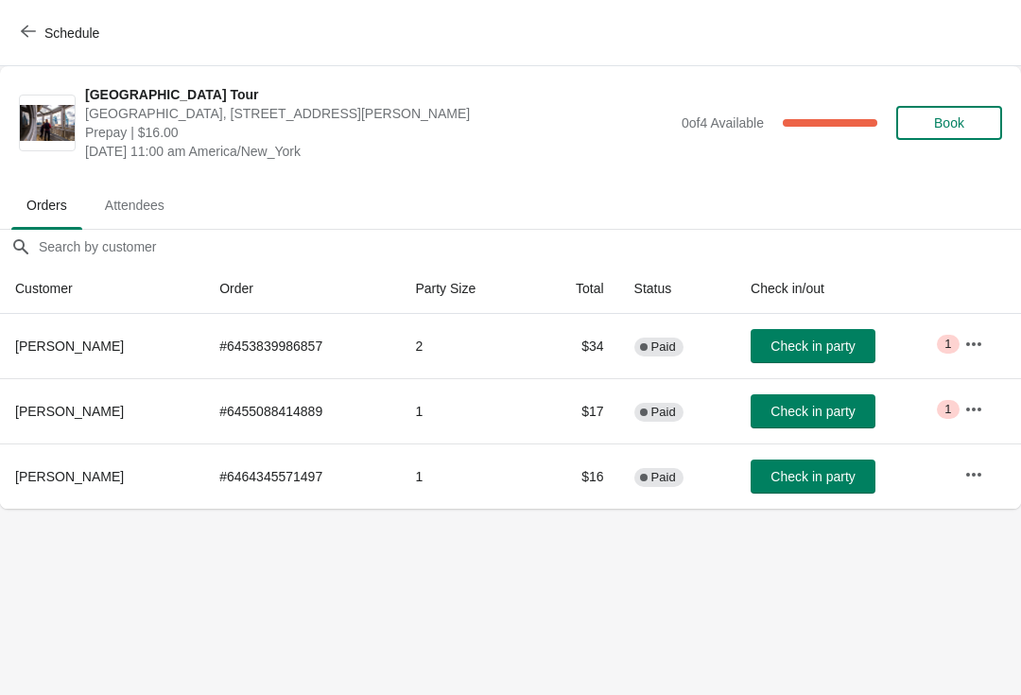
click at [814, 345] on span "Check in party" at bounding box center [813, 346] width 84 height 15
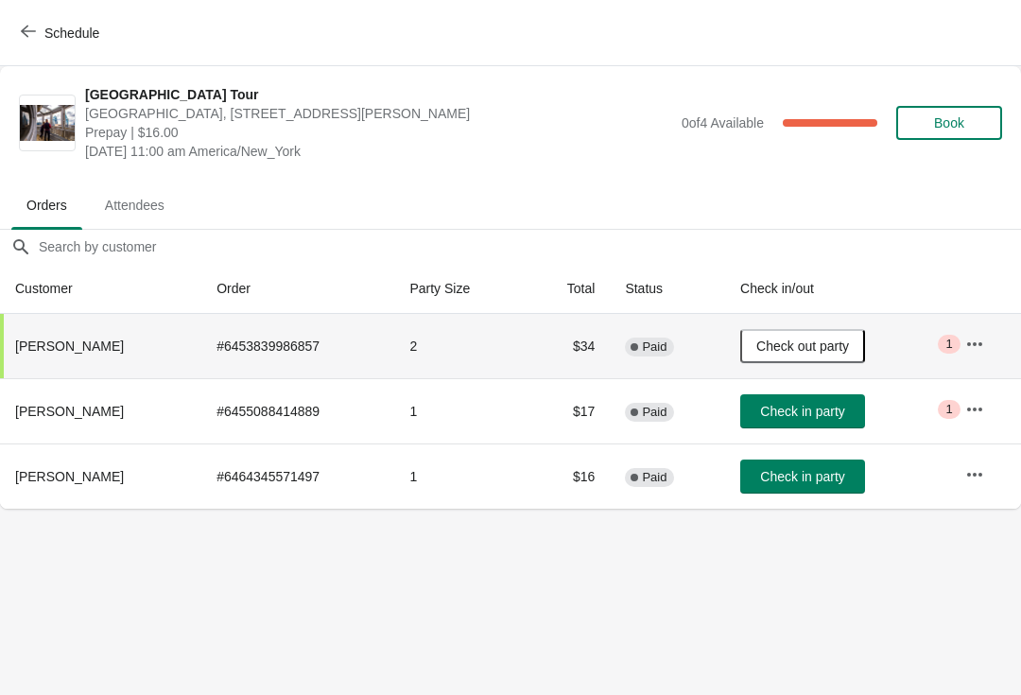
click at [818, 404] on span "Check in party" at bounding box center [802, 411] width 84 height 15
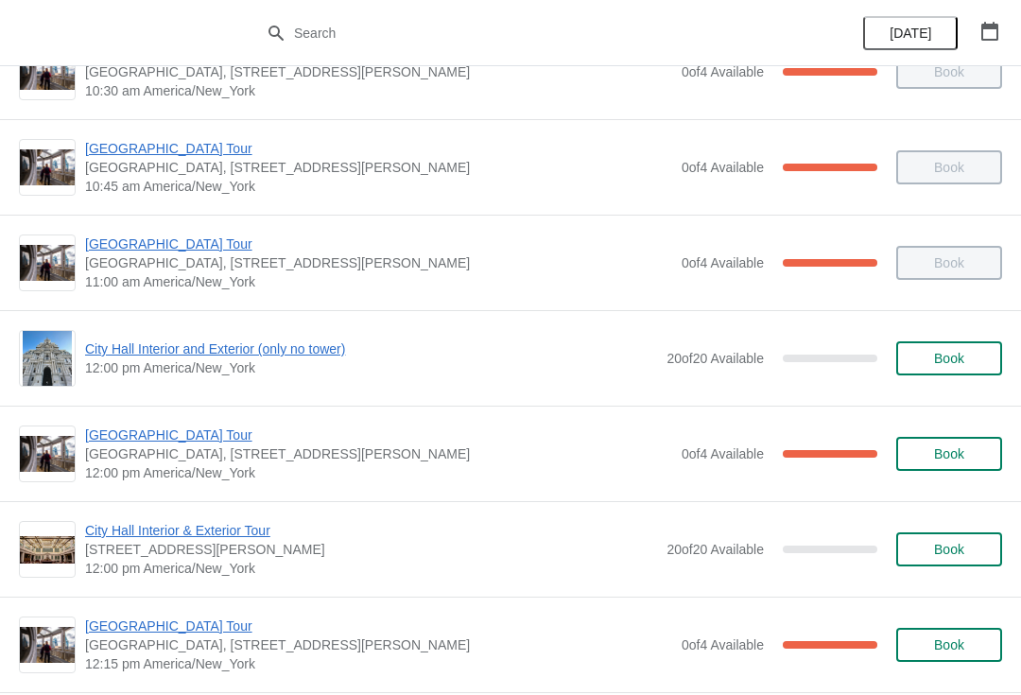
scroll to position [533, 0]
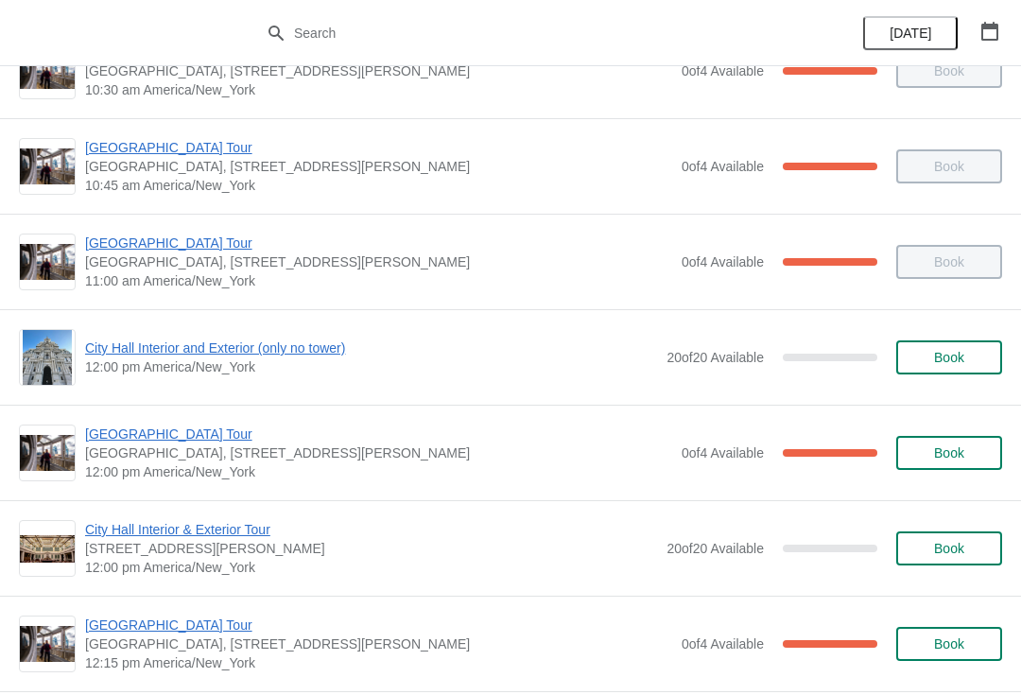
click at [114, 249] on span "[GEOGRAPHIC_DATA] Tour" at bounding box center [378, 243] width 587 height 19
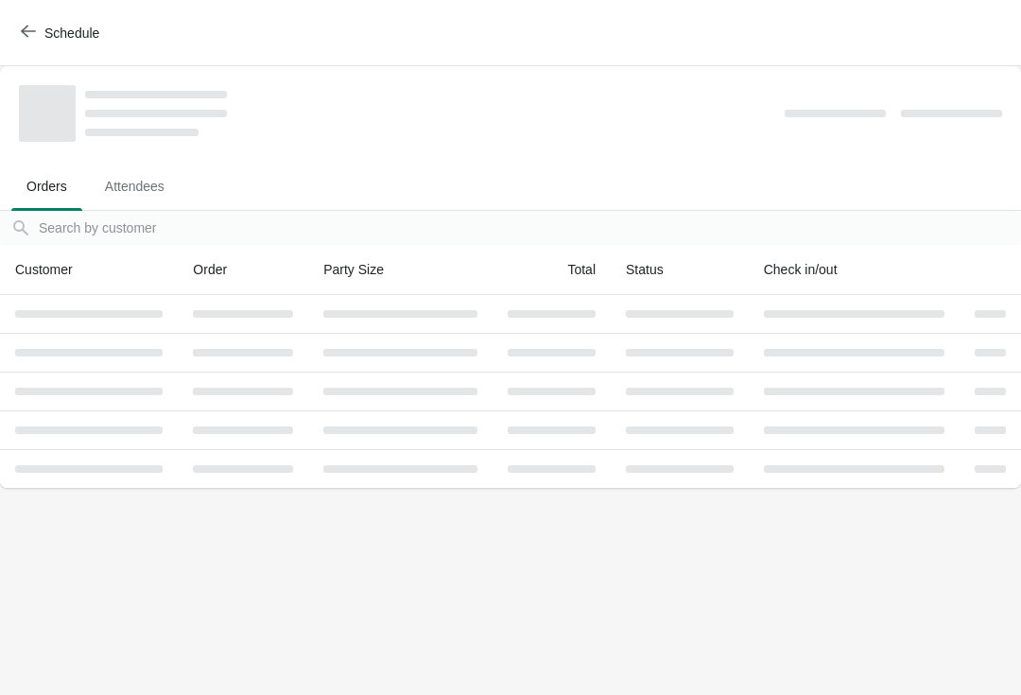
scroll to position [0, 0]
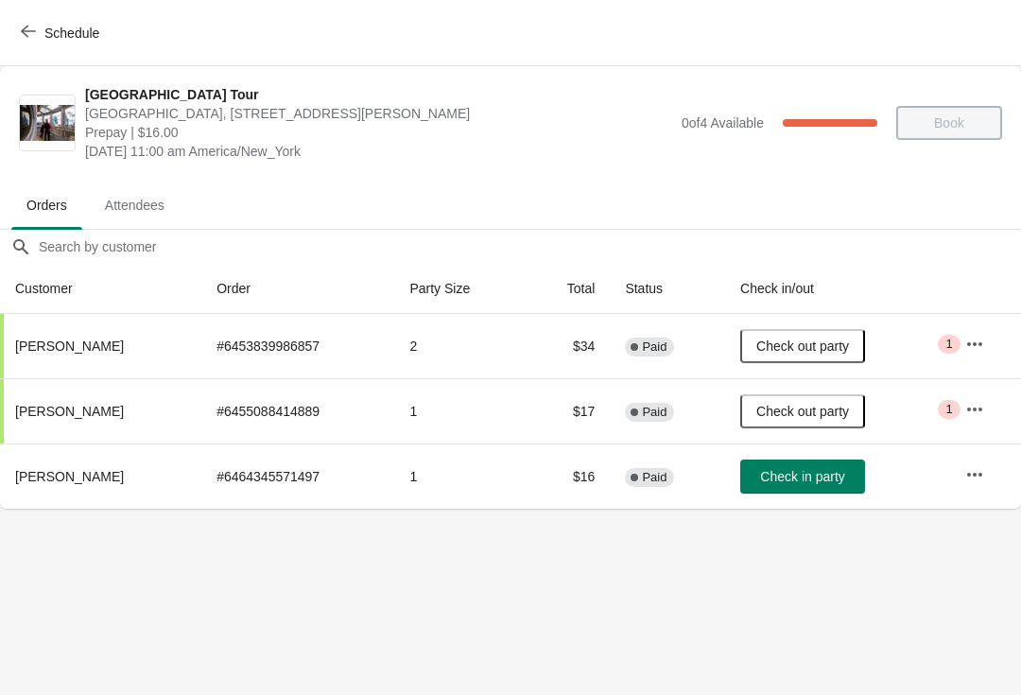
click at [41, 39] on span "Schedule" at bounding box center [62, 33] width 75 height 18
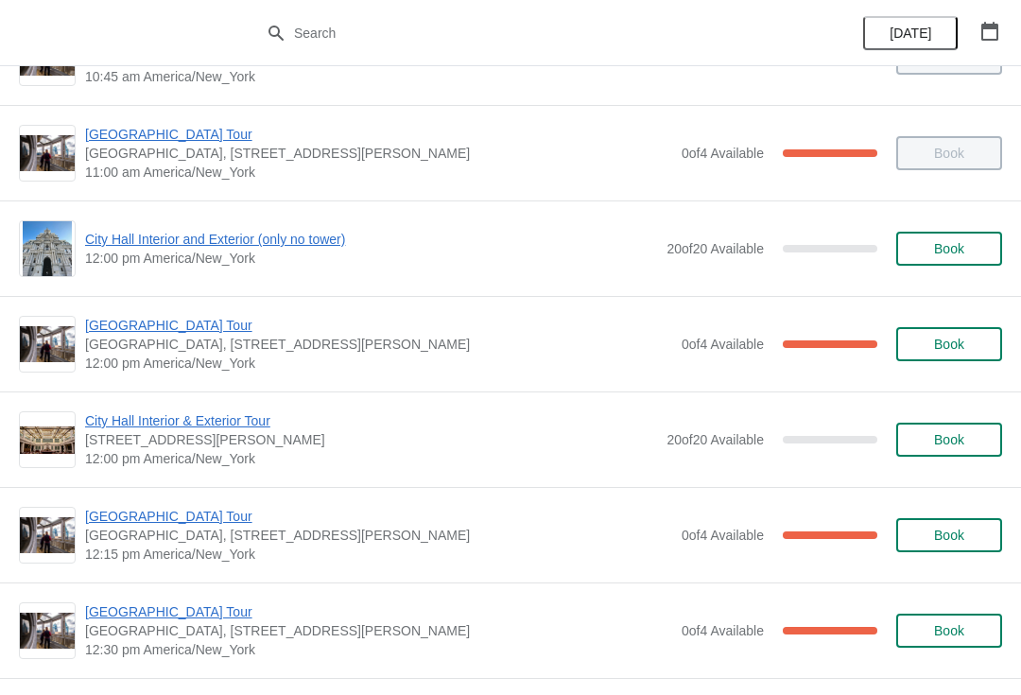
scroll to position [677, 0]
